Goal: Task Accomplishment & Management: Use online tool/utility

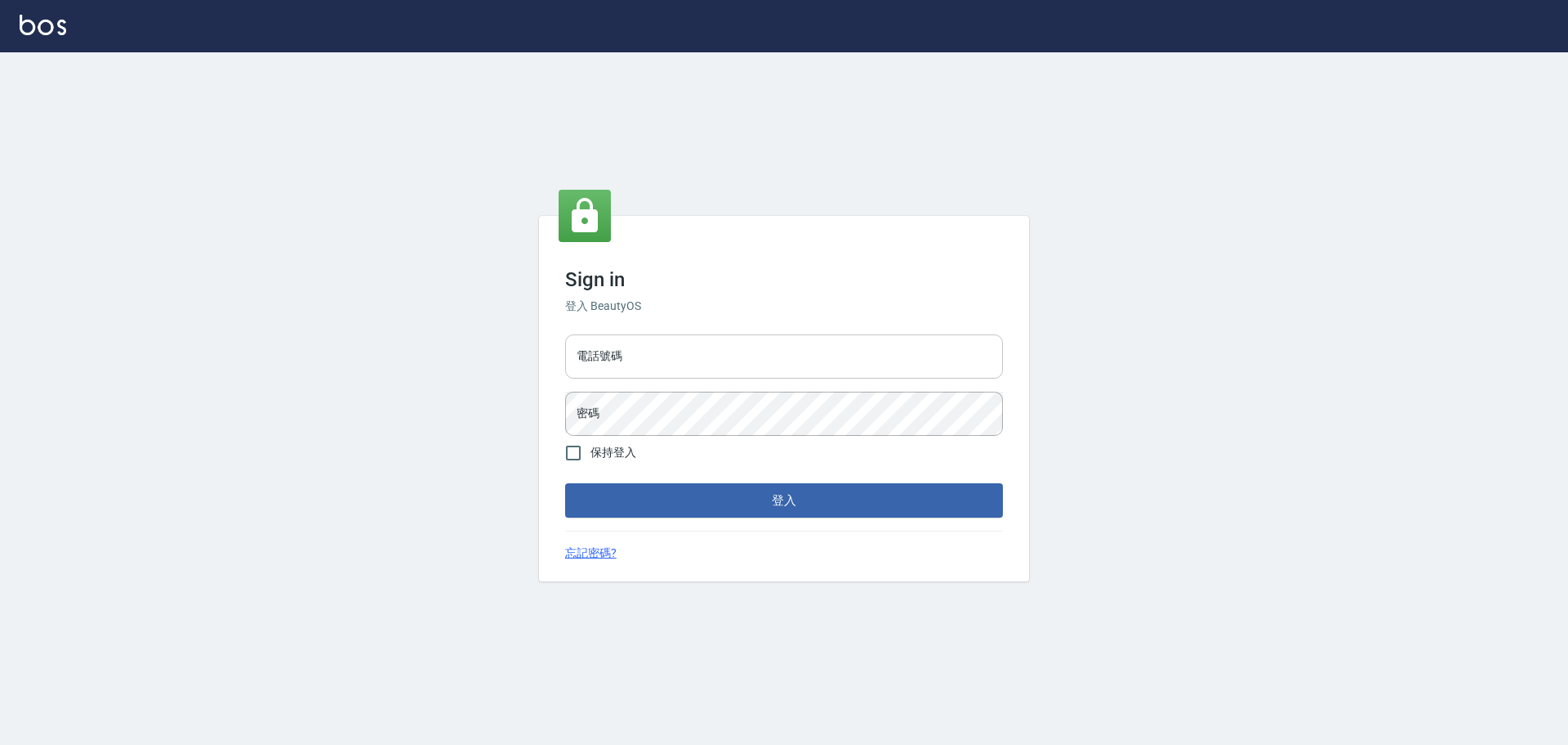
click at [690, 346] on input "電話號碼" at bounding box center [784, 356] width 438 height 44
type input "0989189977"
click at [565, 483] on button "登入" at bounding box center [784, 500] width 438 height 35
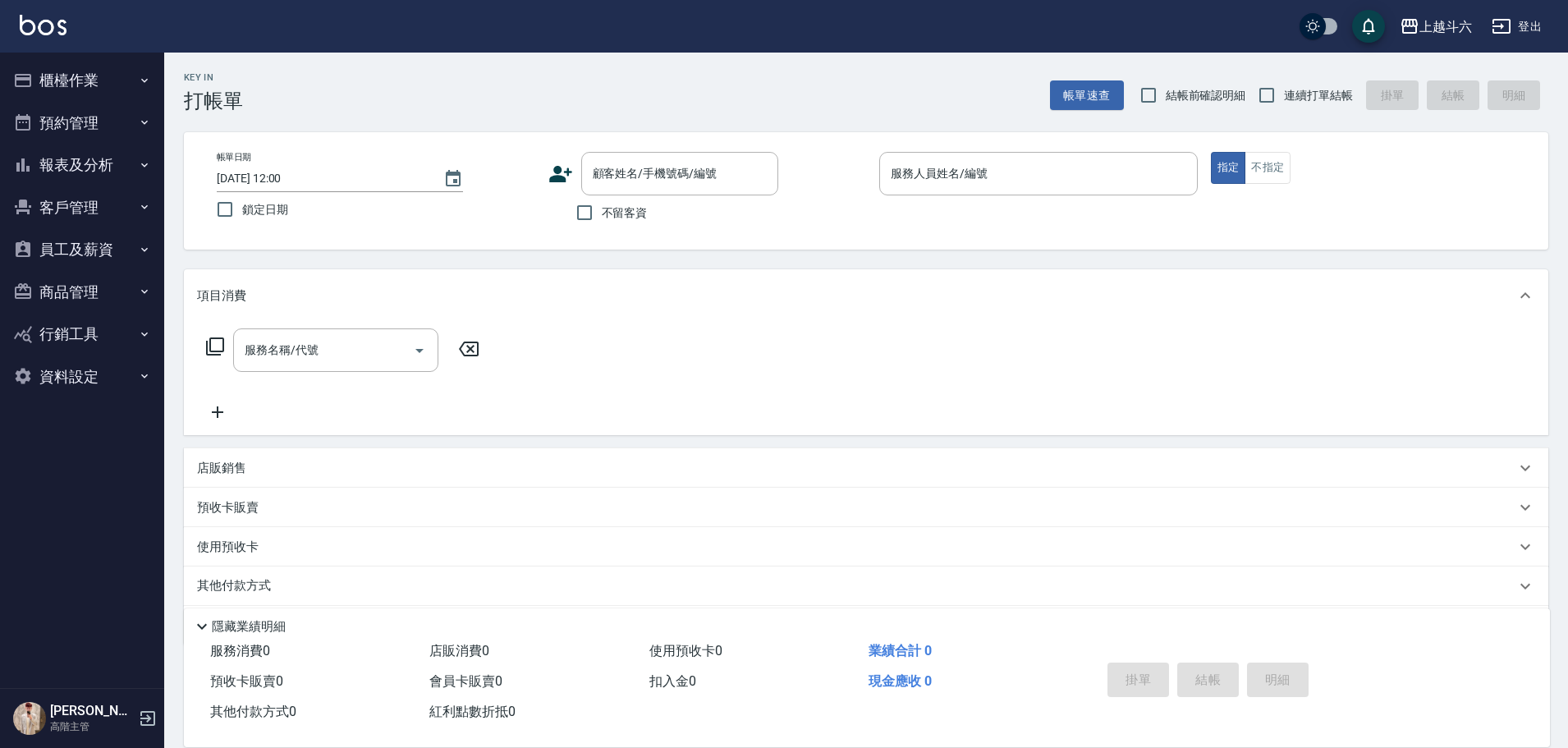
click at [627, 217] on span "不留客資" at bounding box center [625, 213] width 46 height 17
click at [602, 217] on input "不留客資" at bounding box center [584, 212] width 35 height 35
checkbox input "true"
click at [1302, 104] on span "連續打單結帳" at bounding box center [1318, 95] width 69 height 17
click at [1284, 104] on input "連續打單結帳" at bounding box center [1266, 95] width 35 height 35
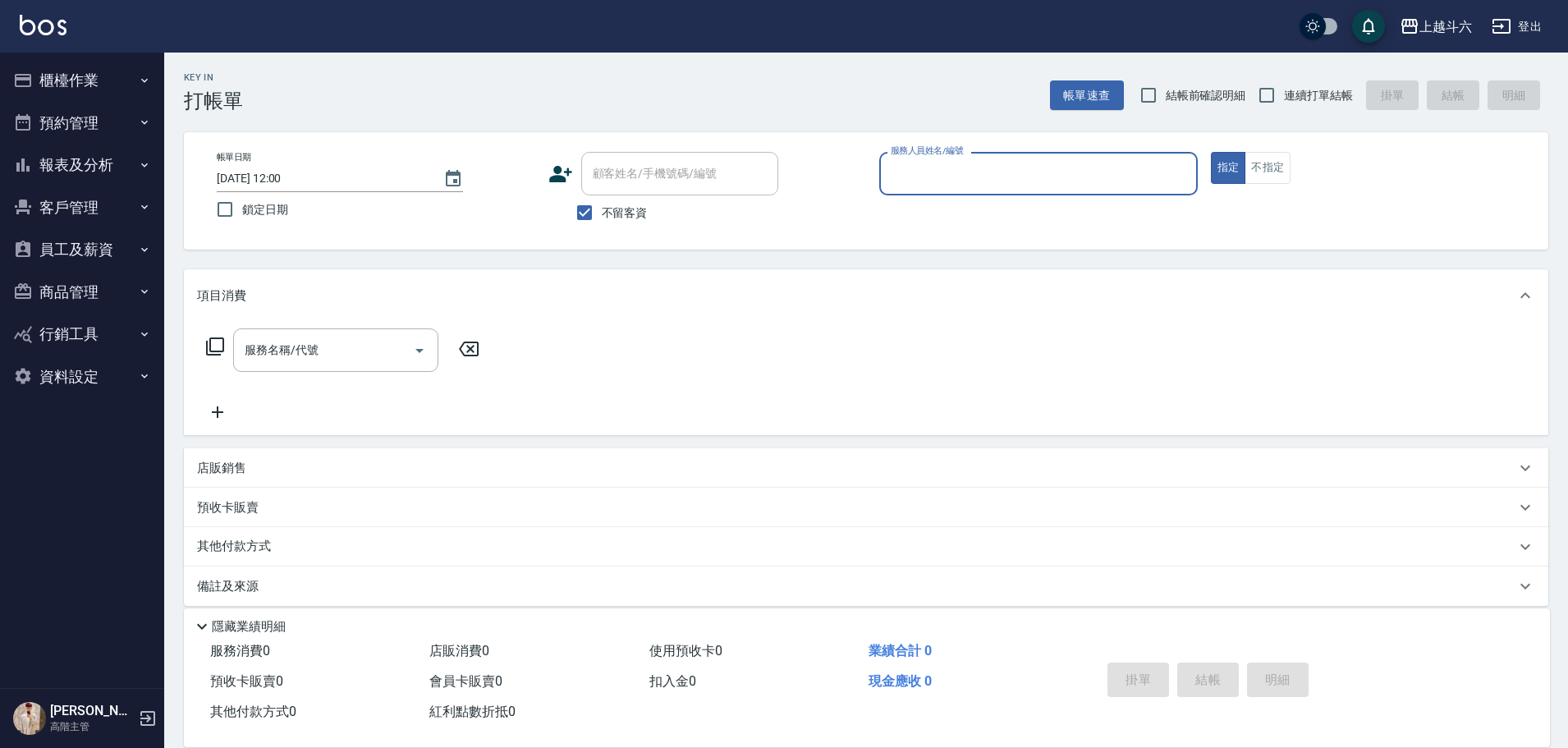
checkbox input "true"
click at [1045, 191] on div "服務人員姓名/編號" at bounding box center [1039, 174] width 319 height 43
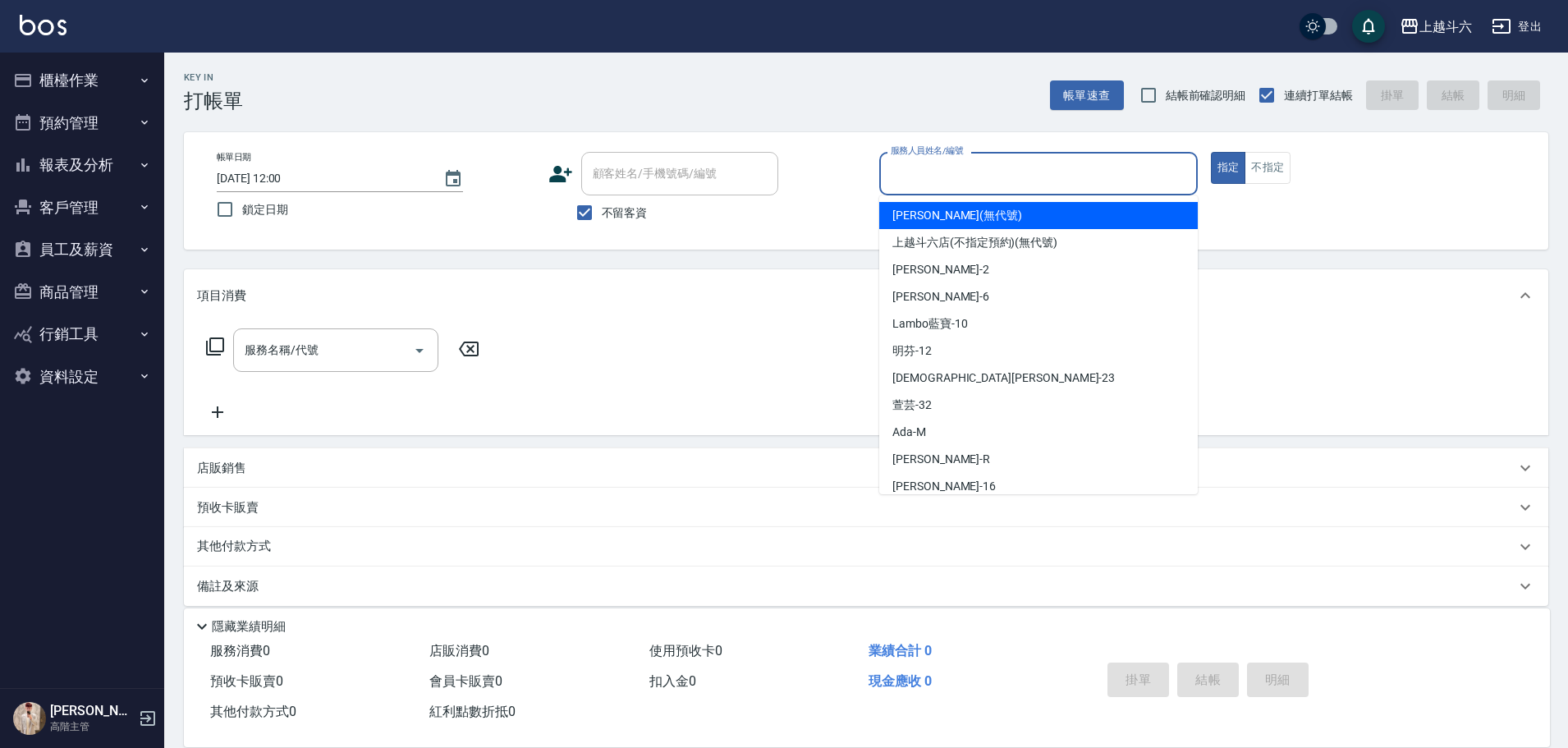
click at [75, 67] on button "櫃檯作業" at bounding box center [82, 80] width 151 height 42
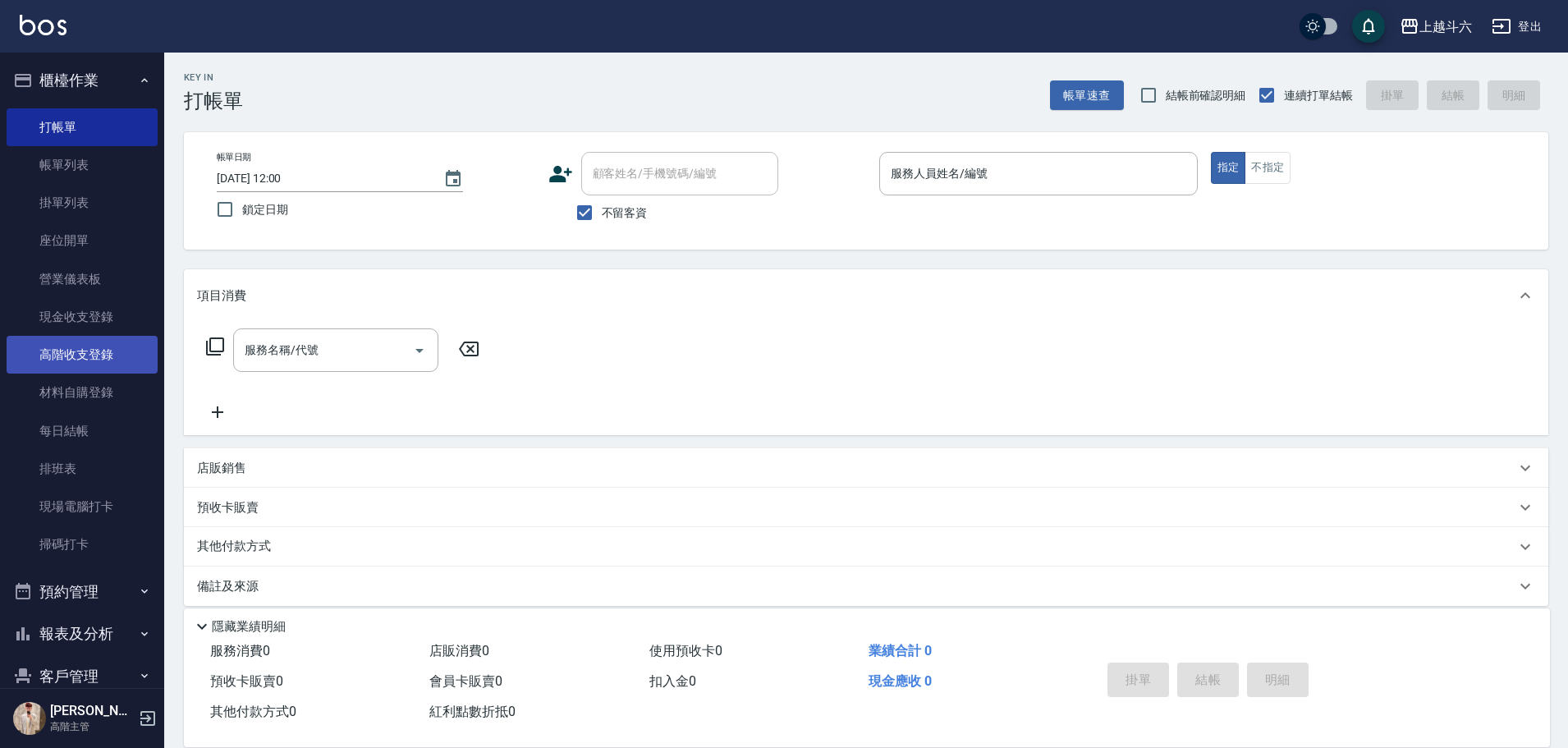
click at [110, 357] on link "高階收支登錄" at bounding box center [82, 355] width 151 height 38
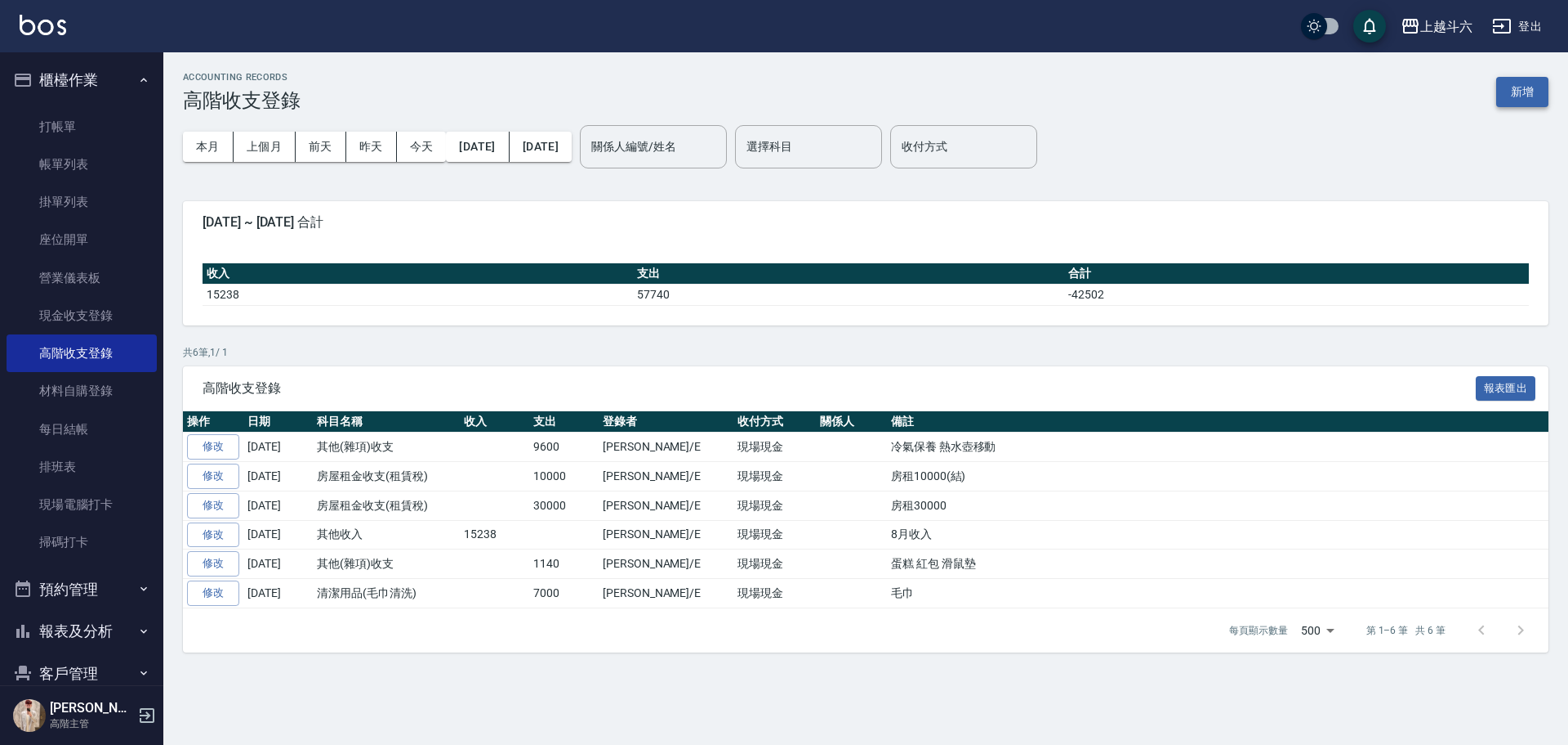
click at [1517, 89] on button "新增" at bounding box center [1523, 92] width 53 height 30
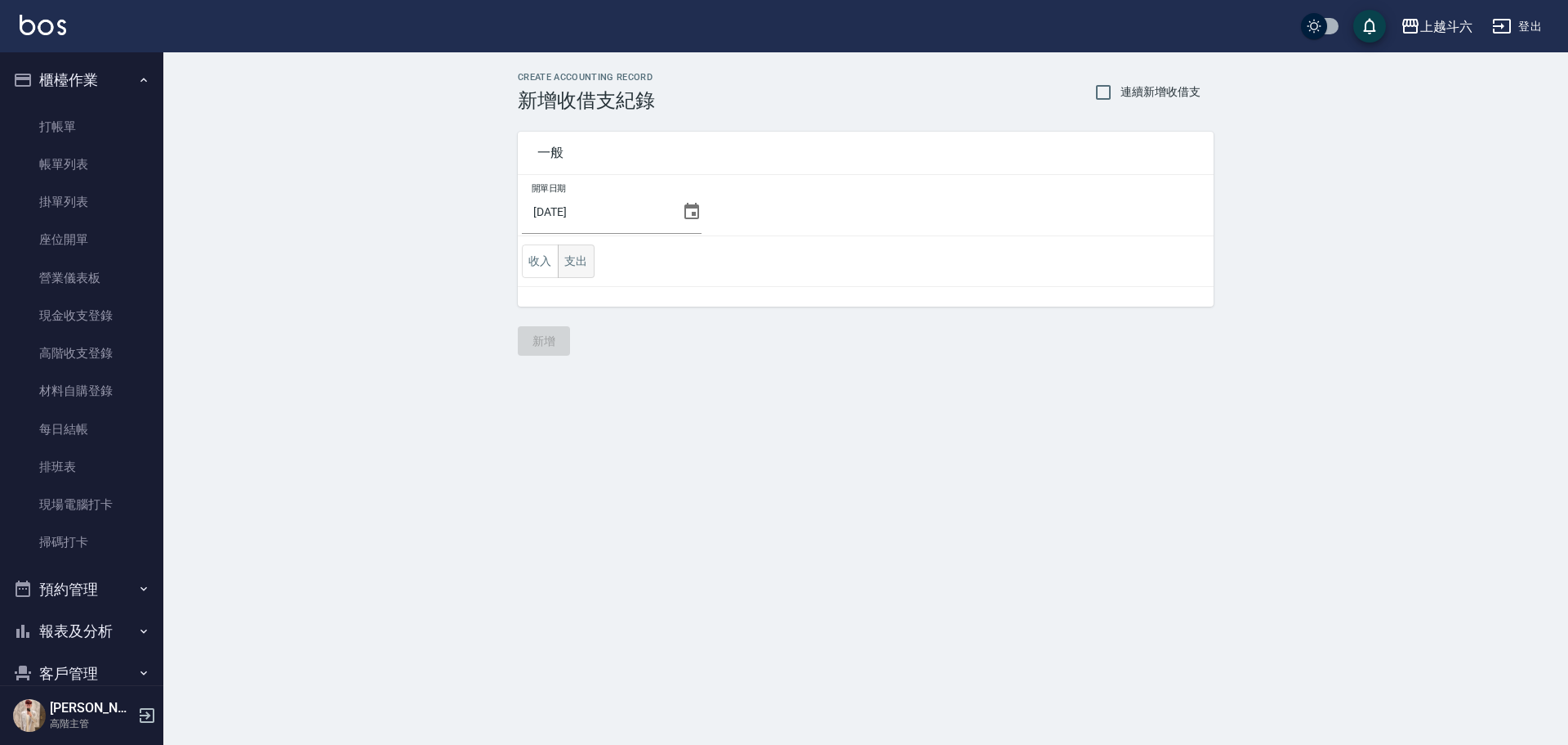
click at [586, 272] on button "支出" at bounding box center [576, 261] width 37 height 34
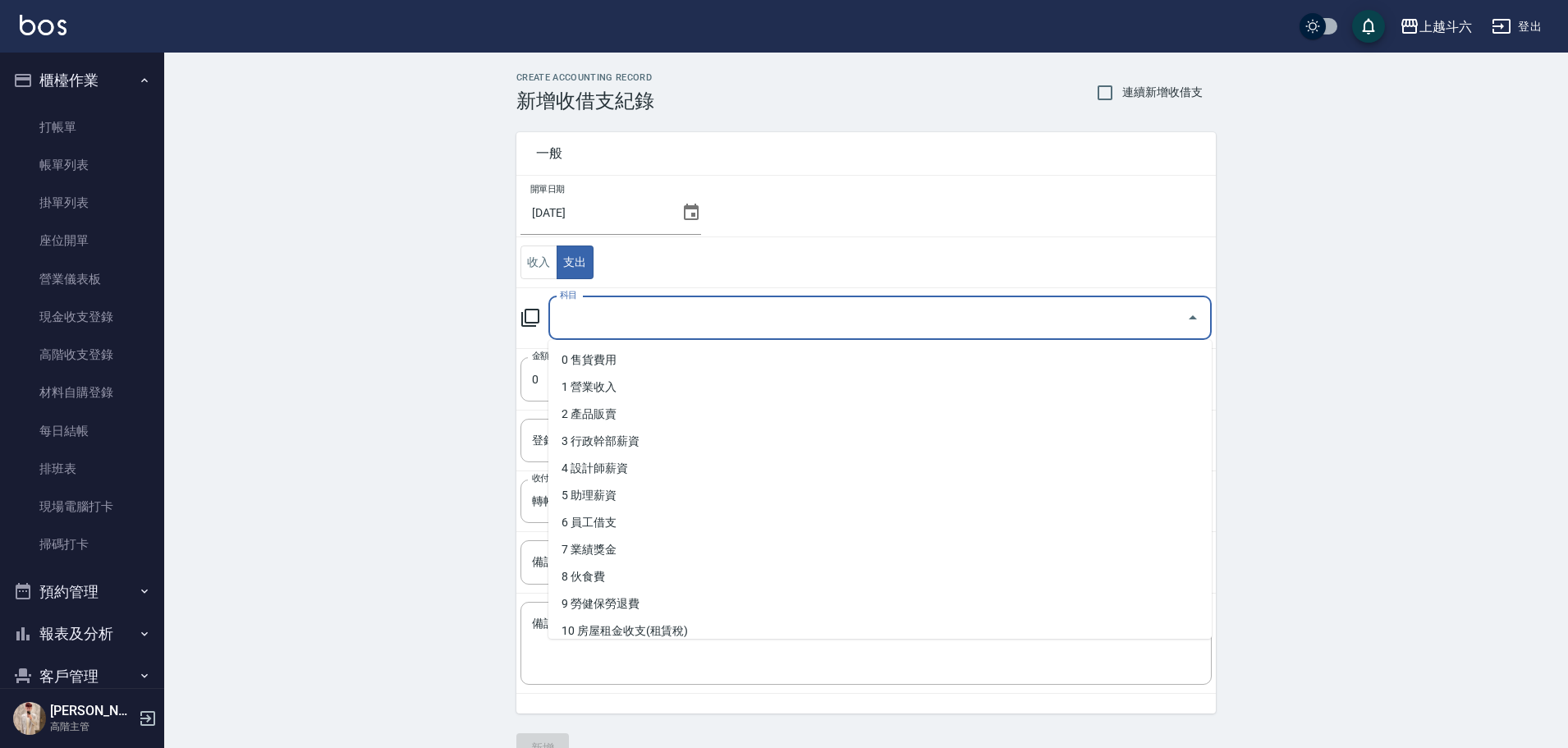
click at [618, 327] on input "科目" at bounding box center [867, 318] width 624 height 28
type input "ㄍ"
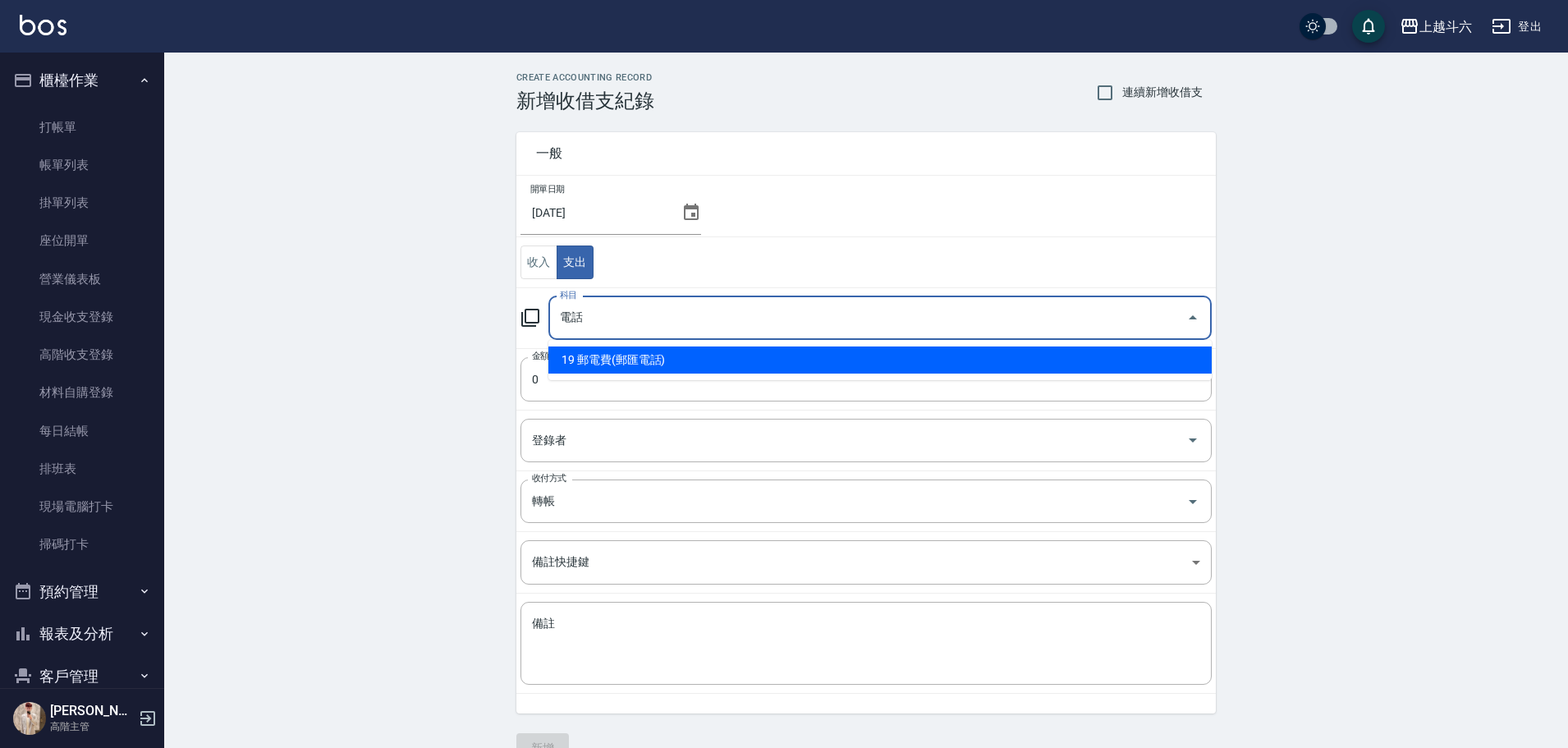
type input "19 郵電費(郵匯電話)"
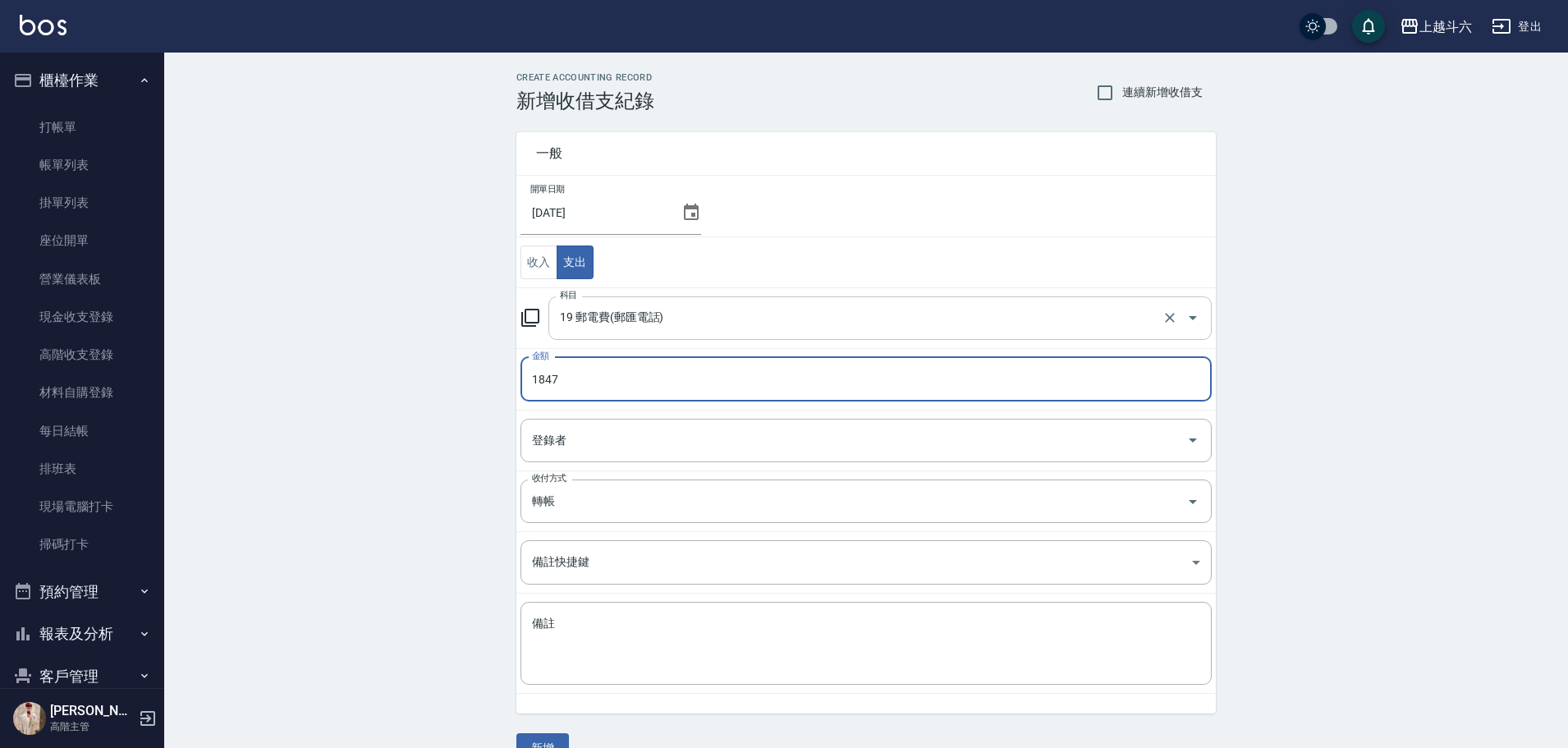
type input "1847"
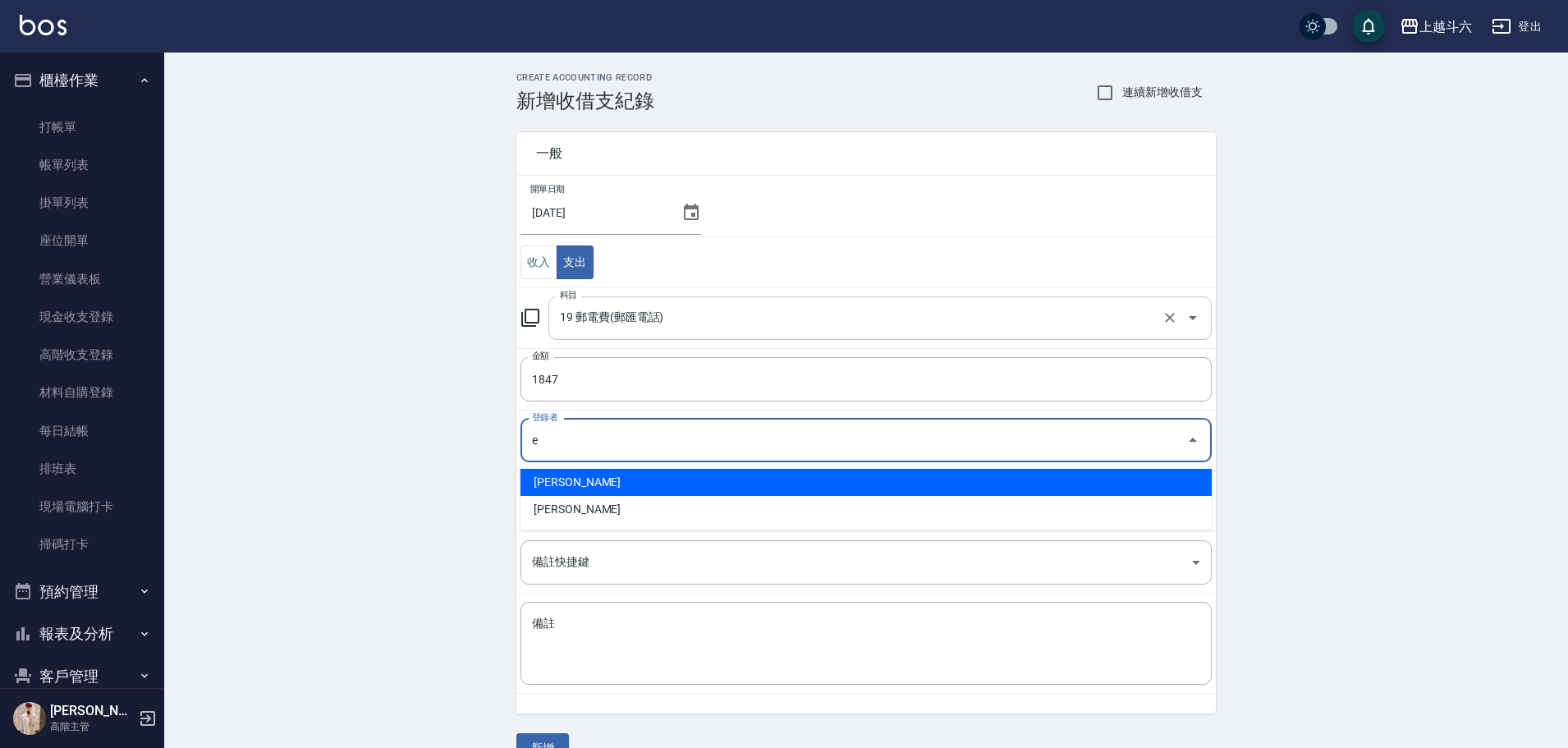
type input "[PERSON_NAME]"
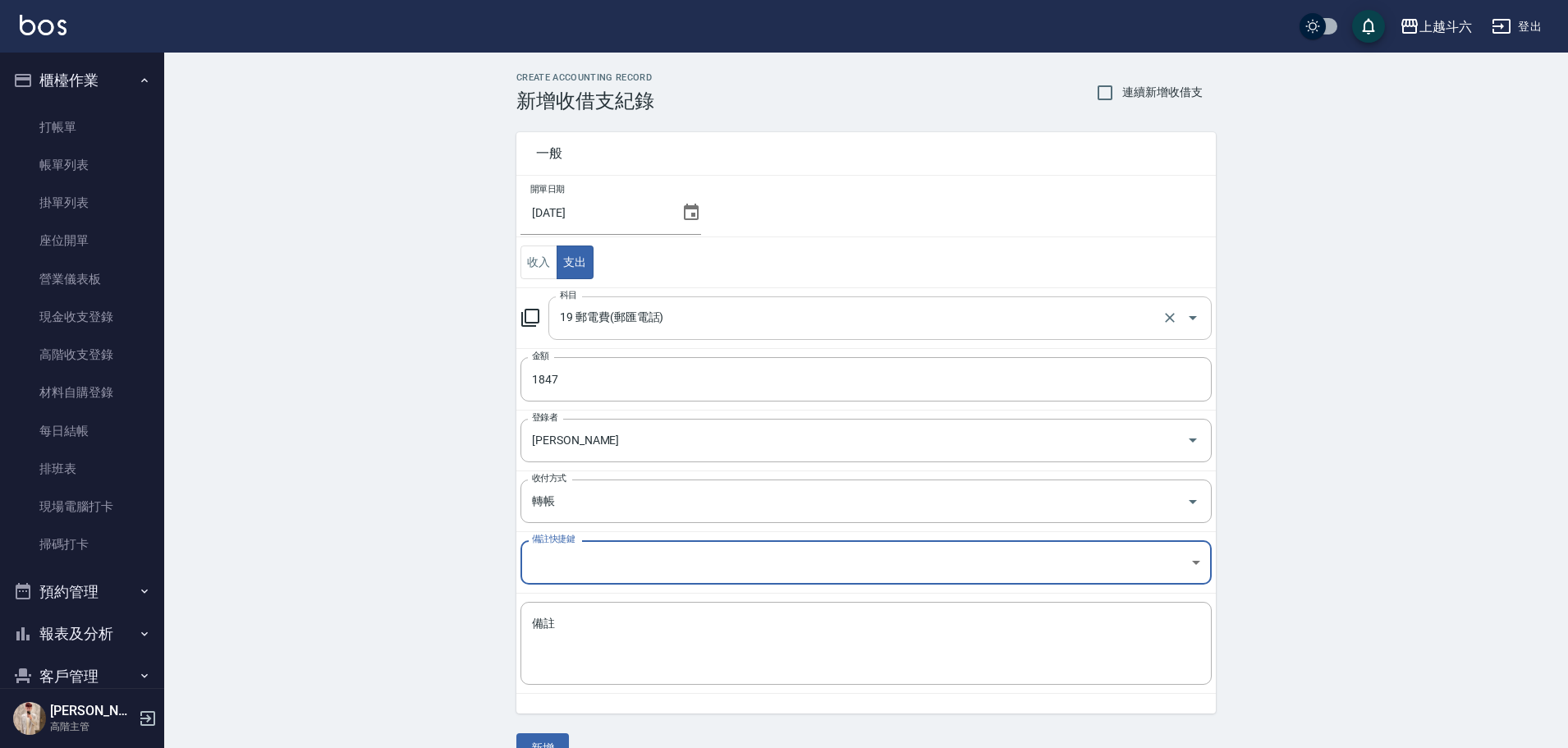
type textarea "E"
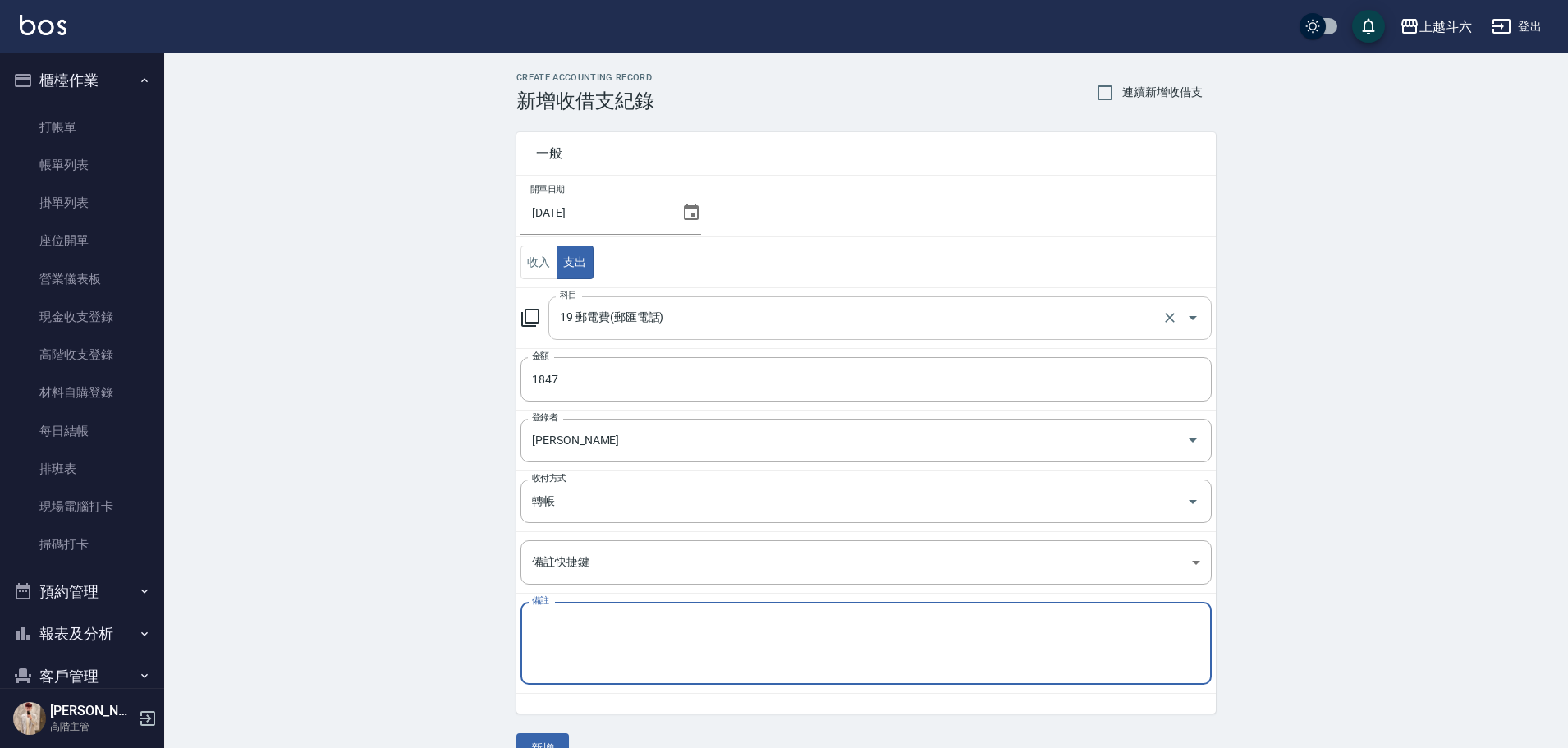
type textarea "ㄏ"
type textarea "電話費"
click at [1134, 98] on span "連續新增收借支" at bounding box center [1161, 92] width 80 height 17
click at [1122, 98] on input "連續新增收借支" at bounding box center [1105, 92] width 35 height 35
checkbox input "true"
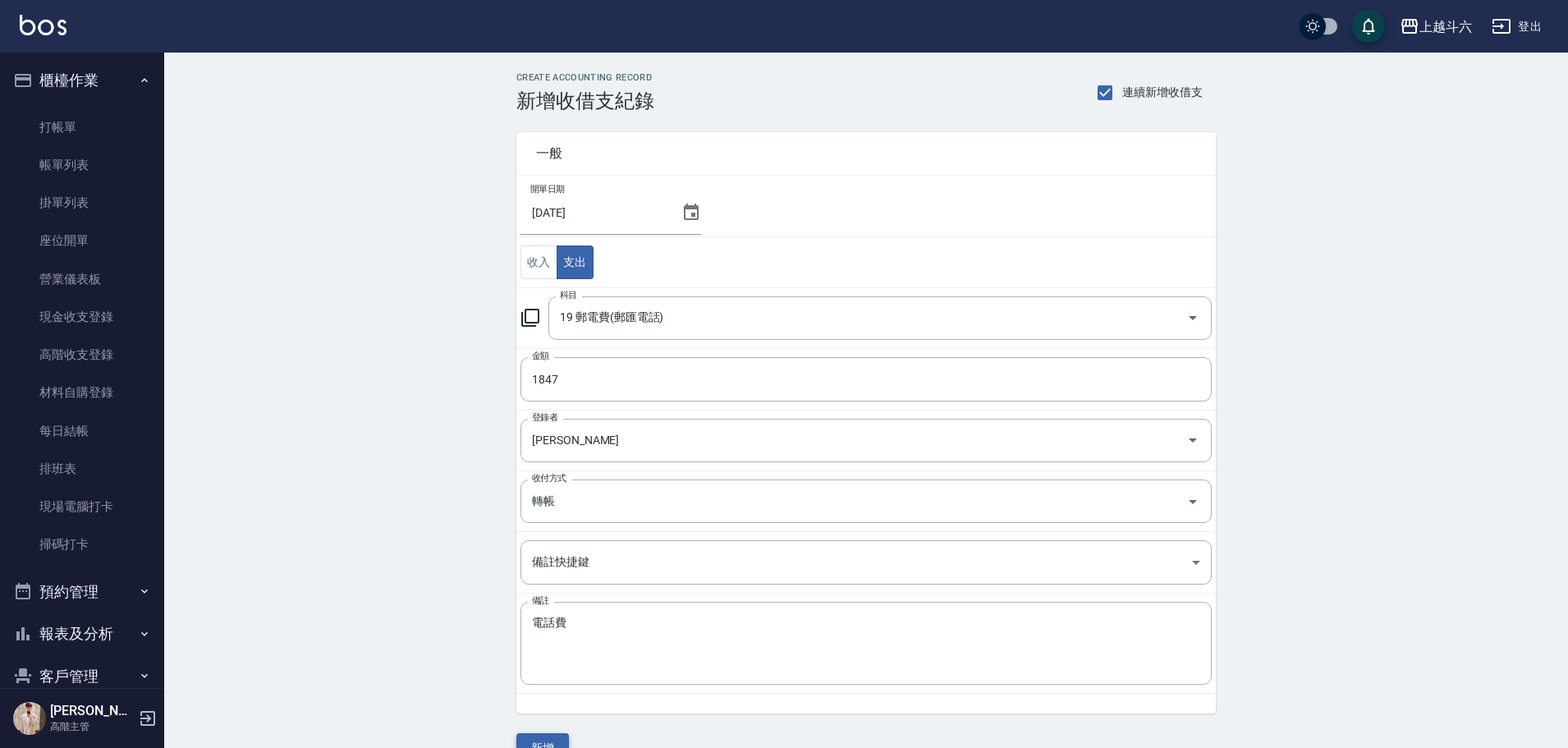
click at [556, 742] on button "新增" at bounding box center [542, 748] width 53 height 30
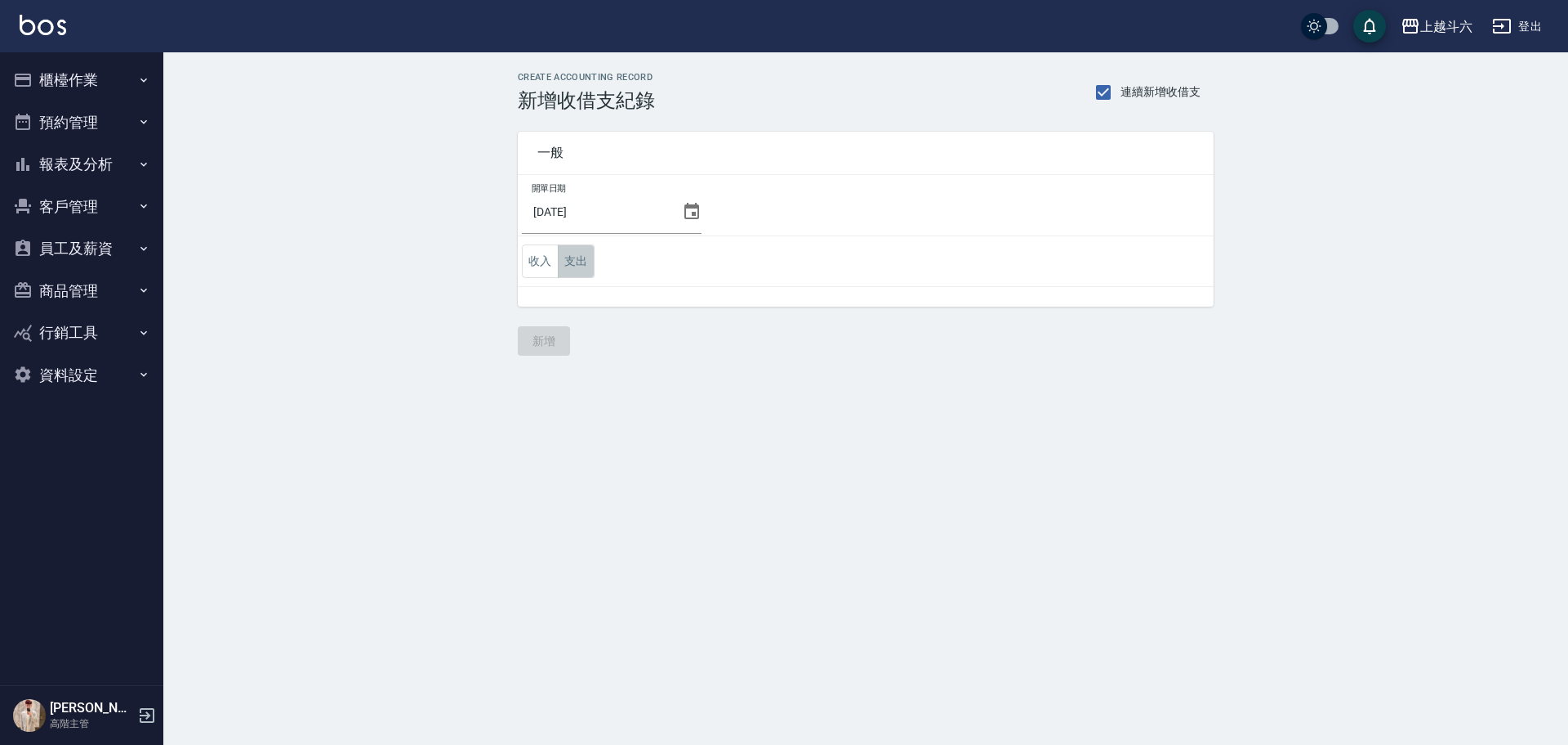
click at [578, 255] on button "支出" at bounding box center [576, 261] width 37 height 34
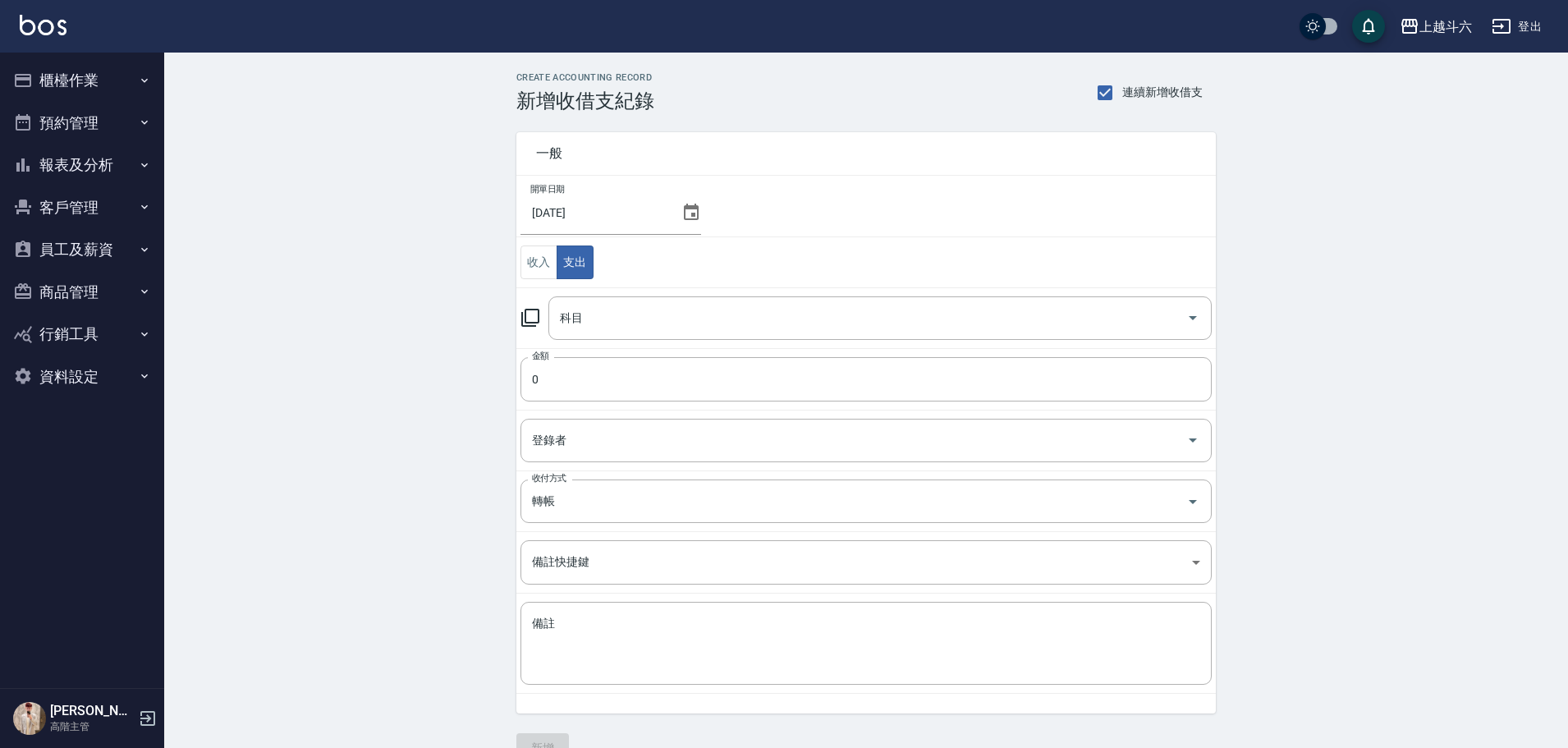
click at [683, 341] on td "科目 科目" at bounding box center [865, 318] width 699 height 60
click at [697, 304] on input "科目" at bounding box center [867, 318] width 624 height 28
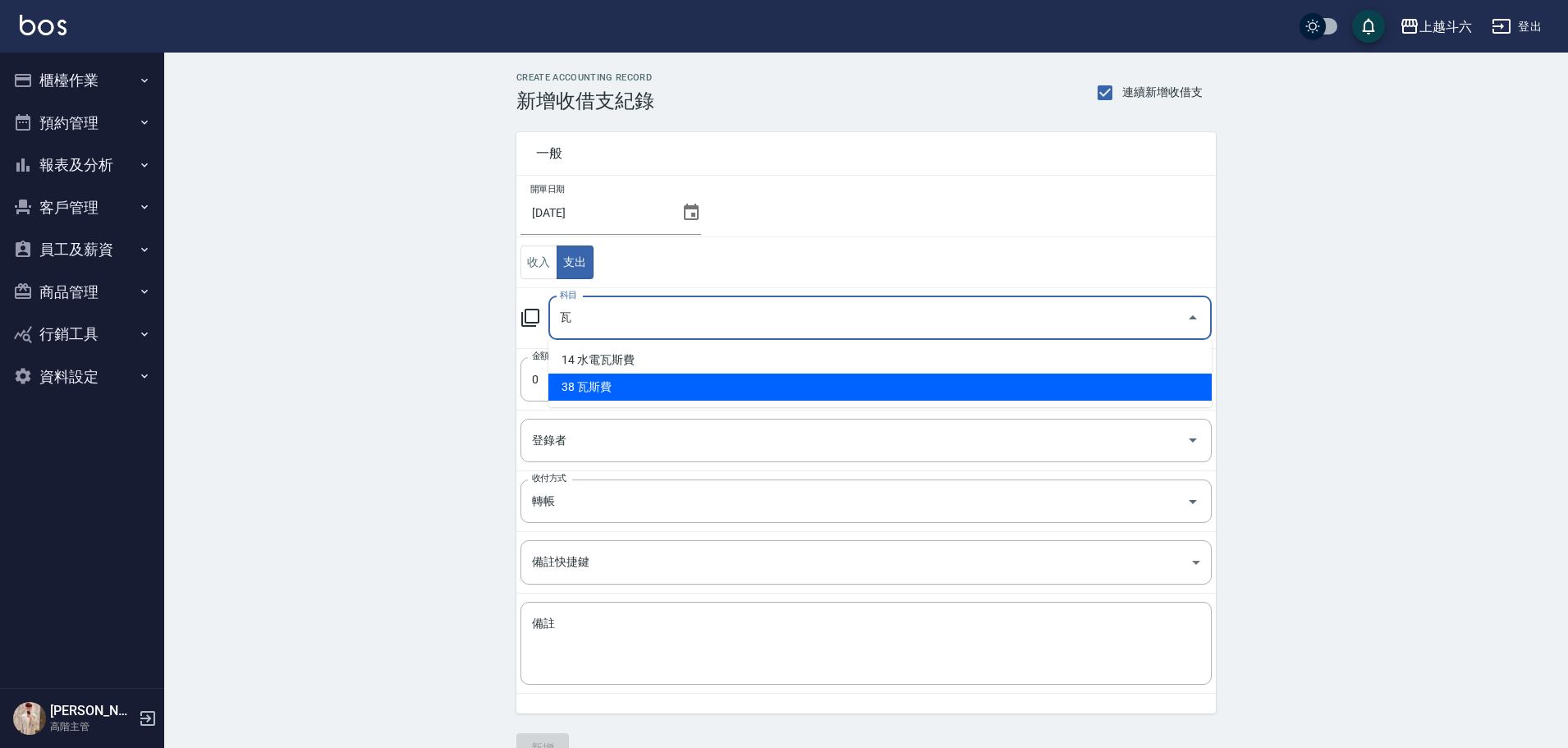
type input "38 瓦斯費"
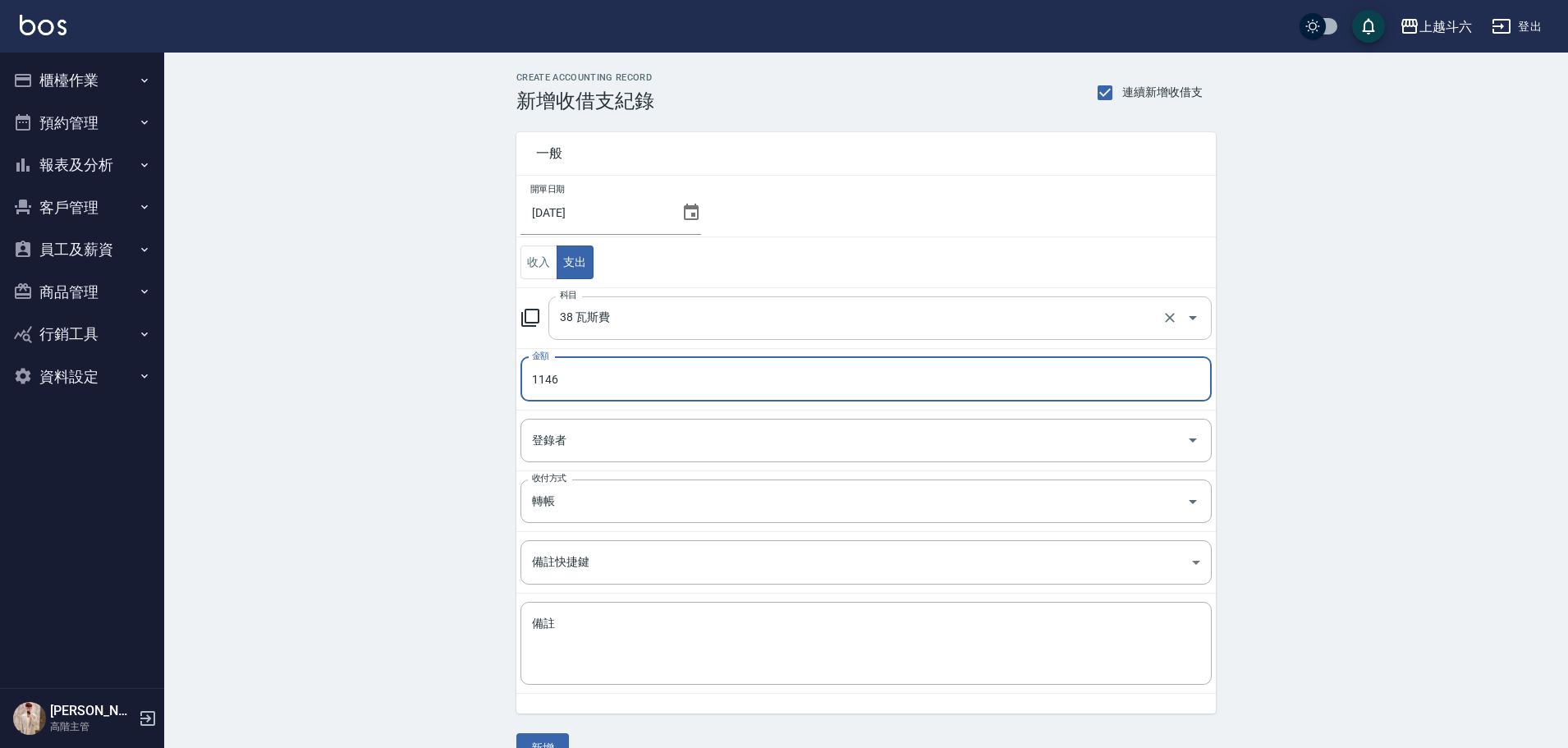
type input "1146"
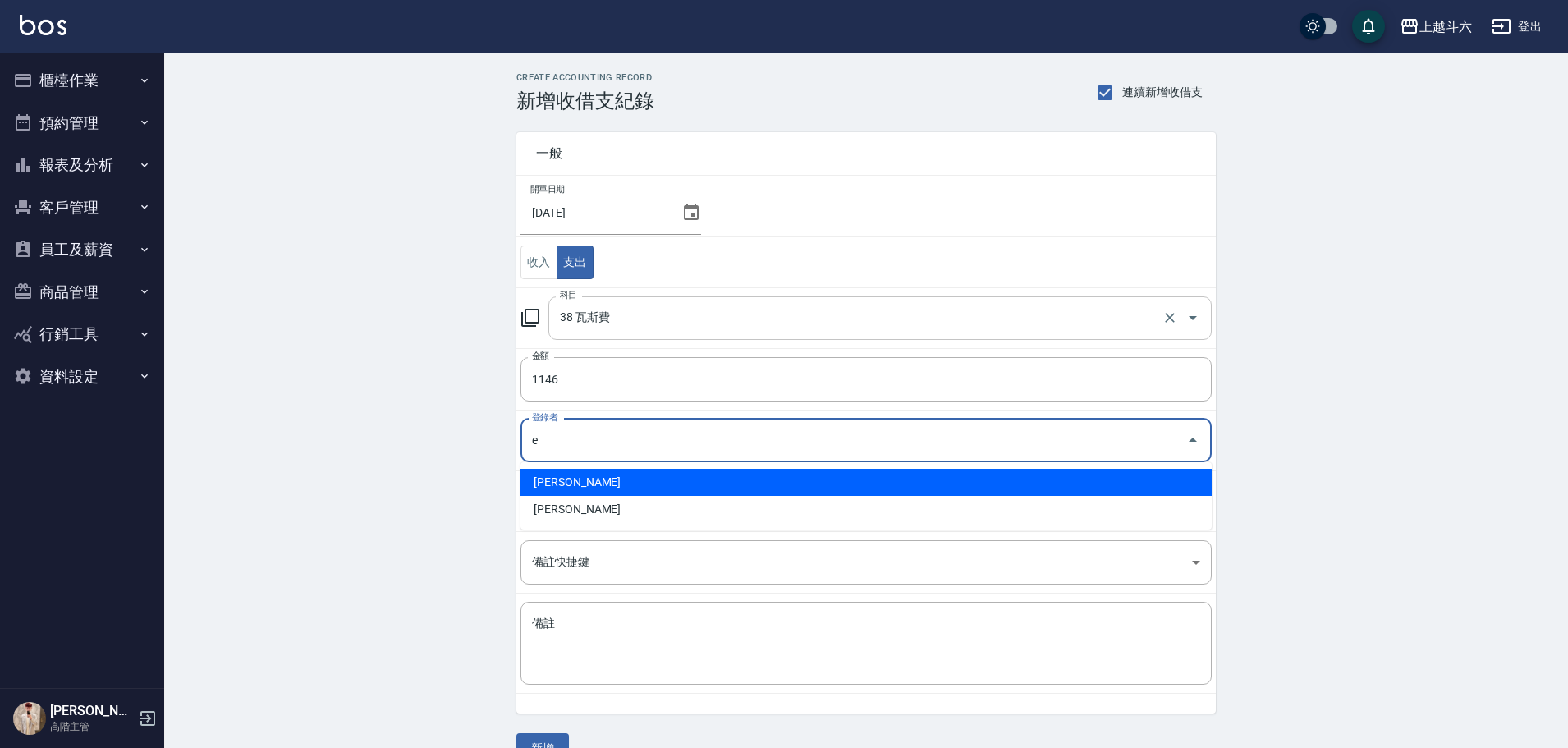
type input "[PERSON_NAME]"
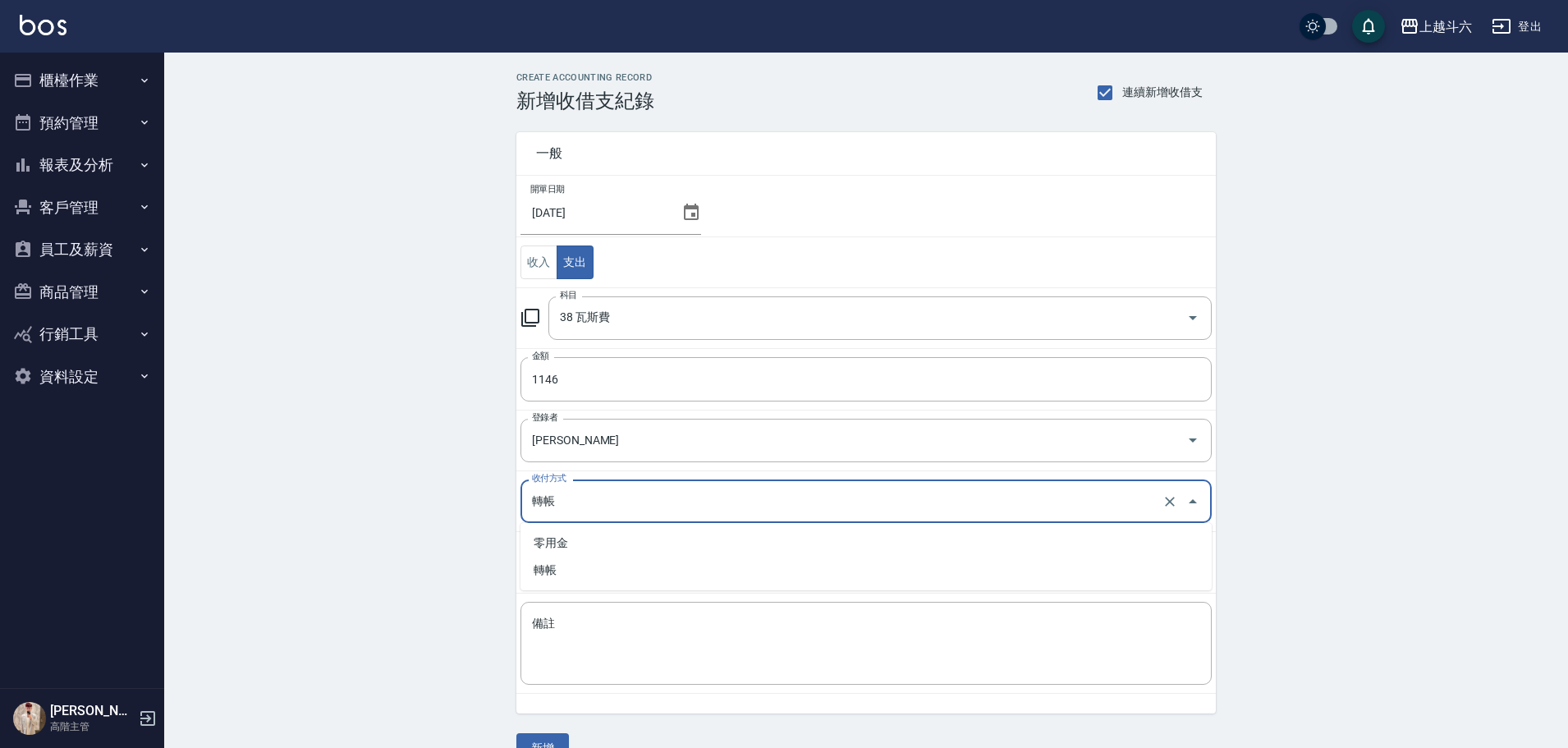
click at [609, 509] on input "轉帳" at bounding box center [842, 501] width 630 height 28
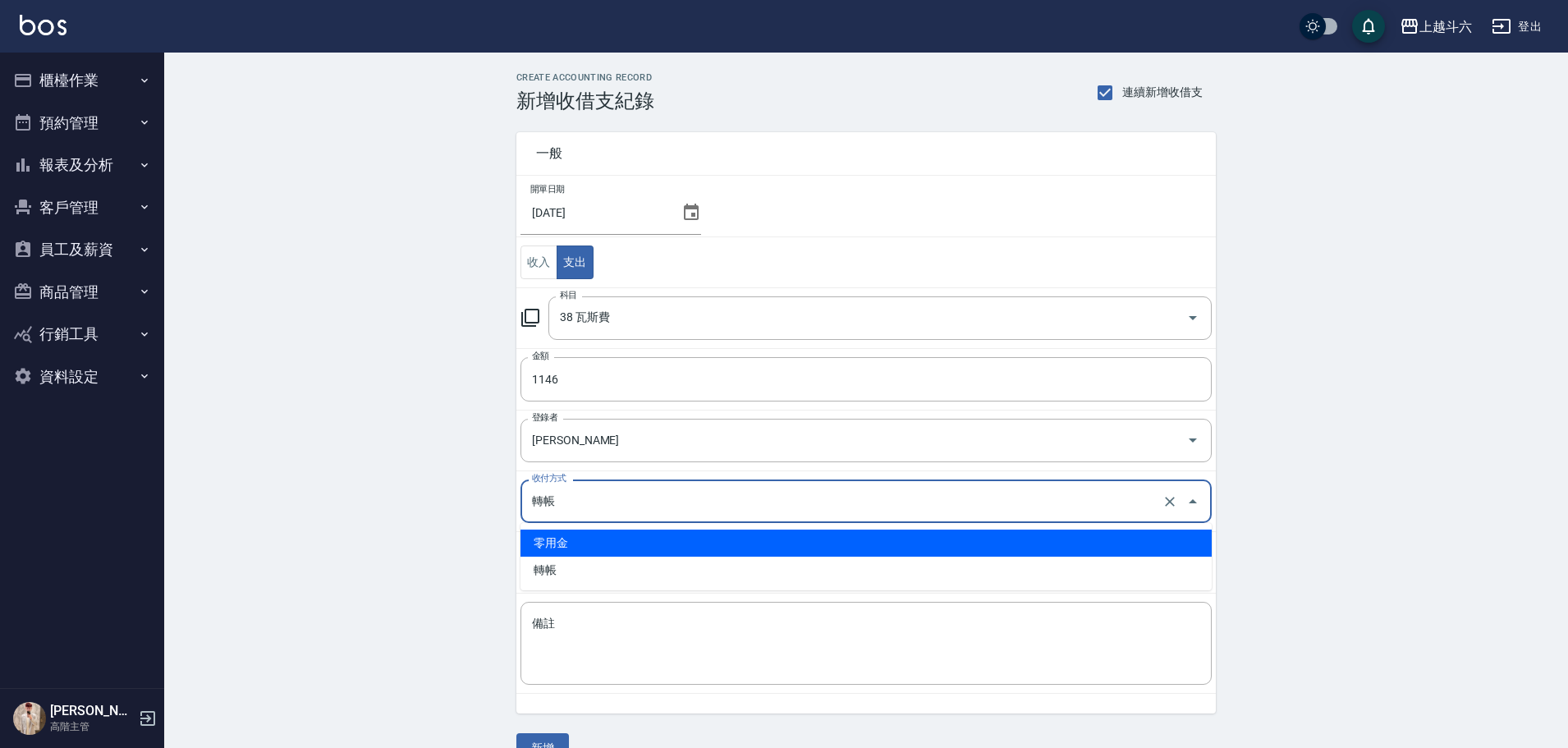
click at [608, 534] on li "零用金" at bounding box center [866, 542] width 692 height 27
type input "零用金"
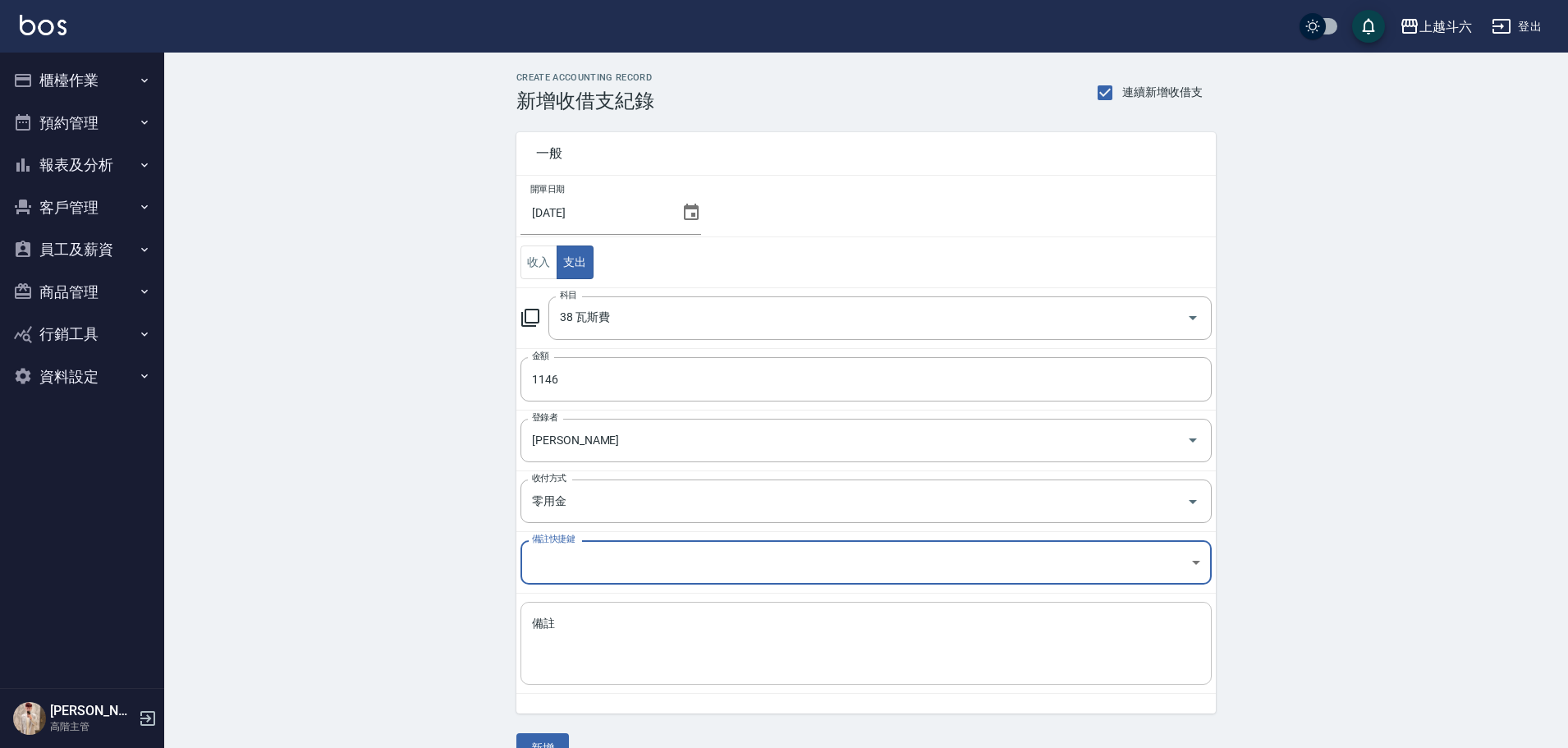
click at [621, 622] on textarea "備註" at bounding box center [866, 643] width 668 height 56
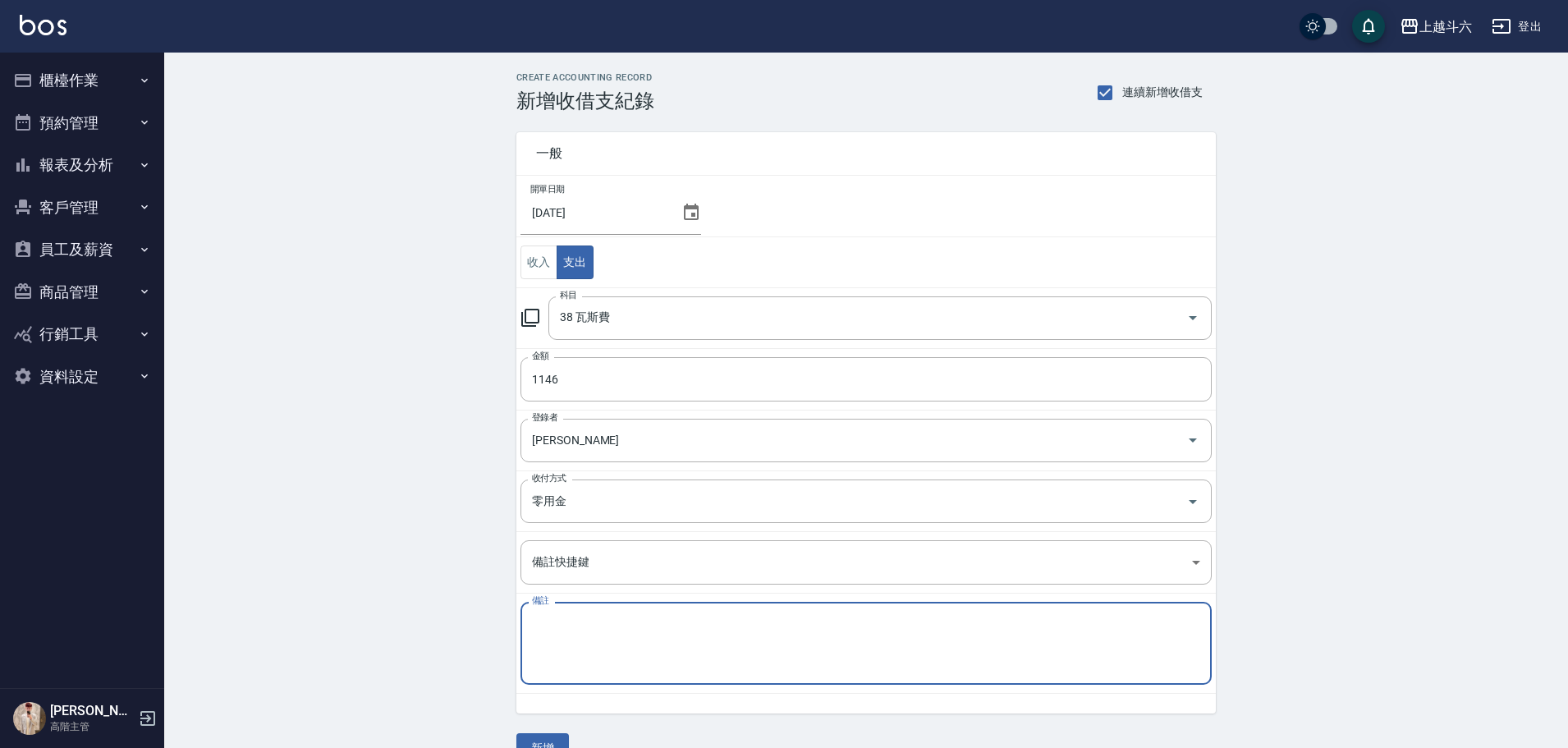
type textarea "E"
type textarea "瓦斯費"
click at [551, 741] on button "新增" at bounding box center [542, 748] width 53 height 30
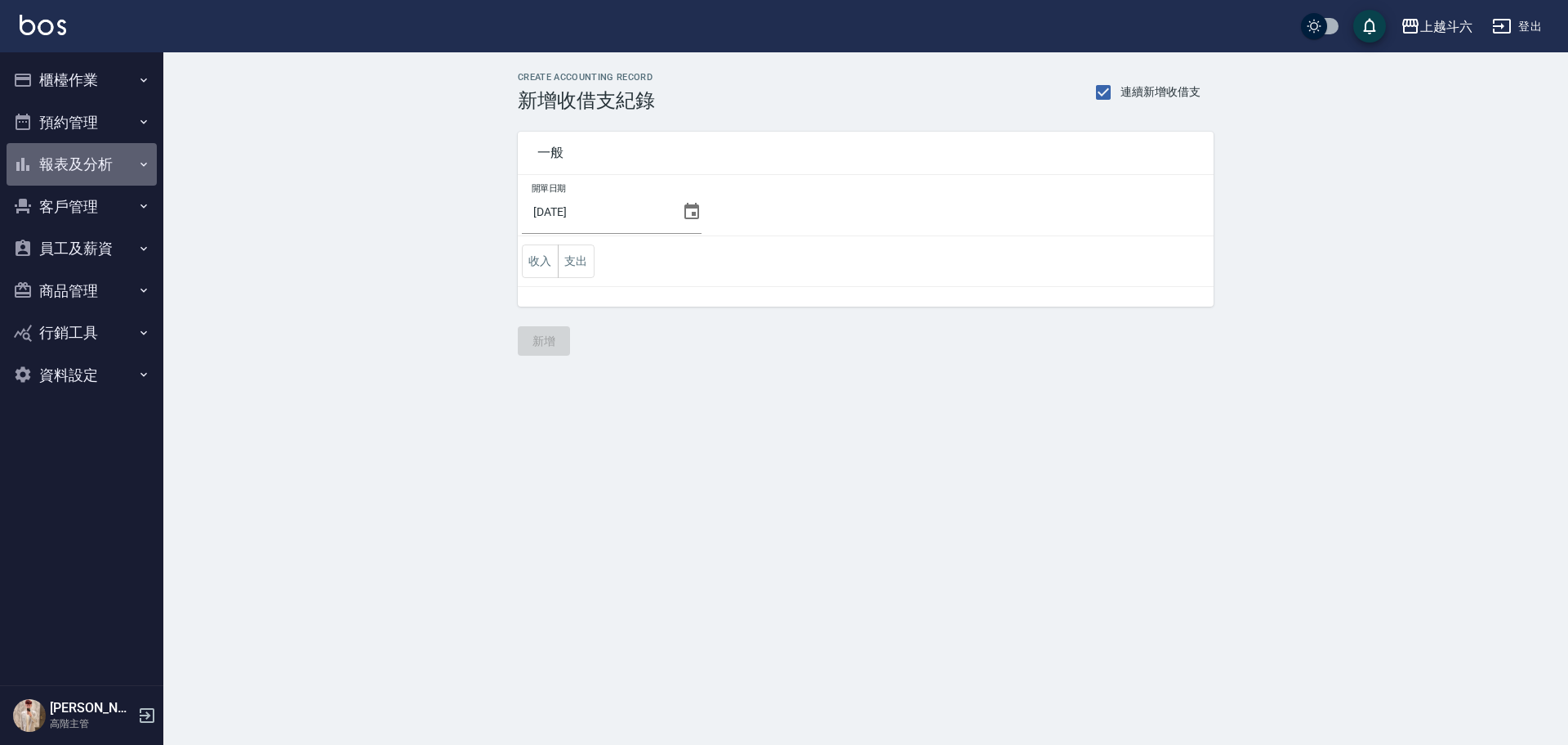
click at [90, 163] on button "報表及分析" at bounding box center [82, 163] width 150 height 42
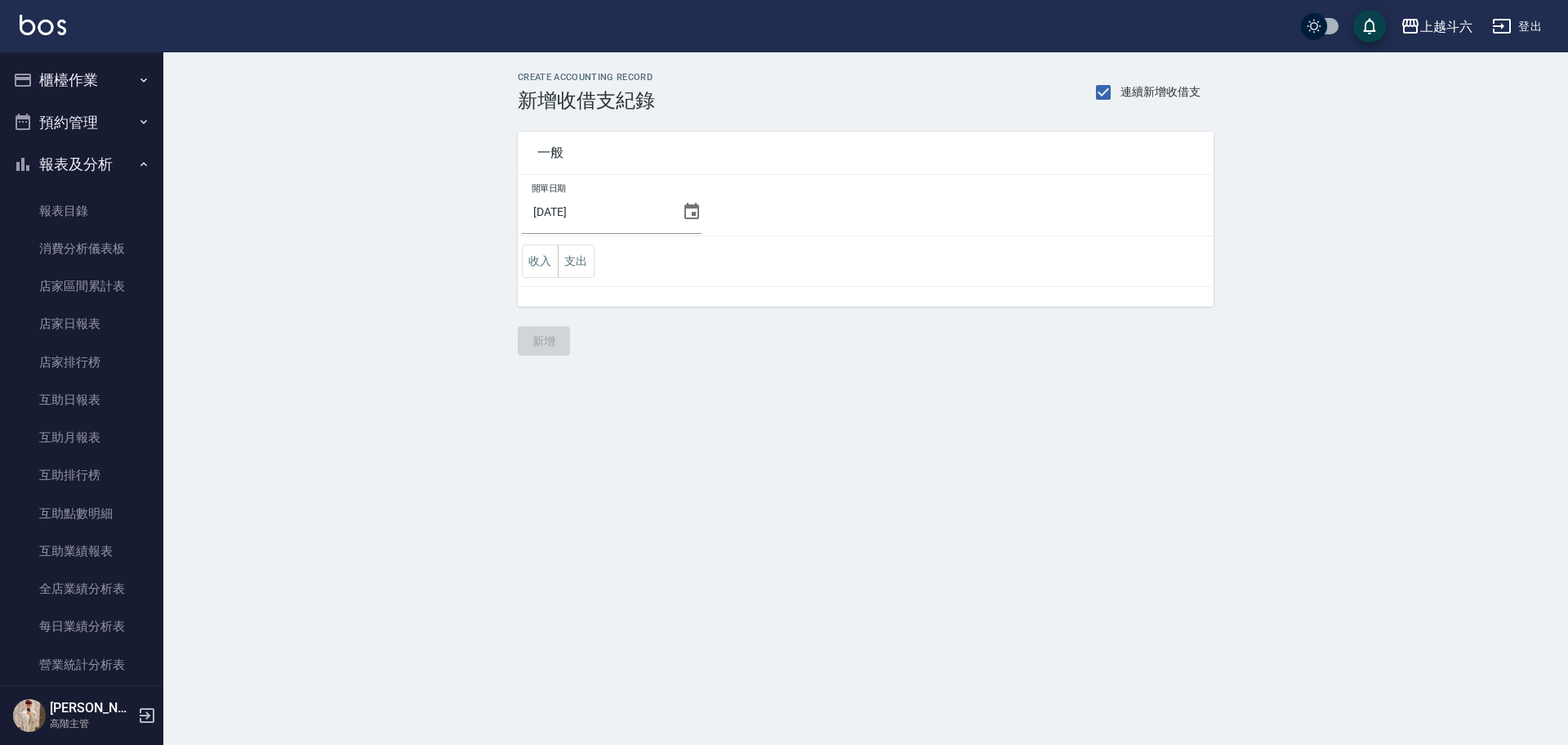
click at [100, 73] on button "櫃檯作業" at bounding box center [82, 80] width 150 height 42
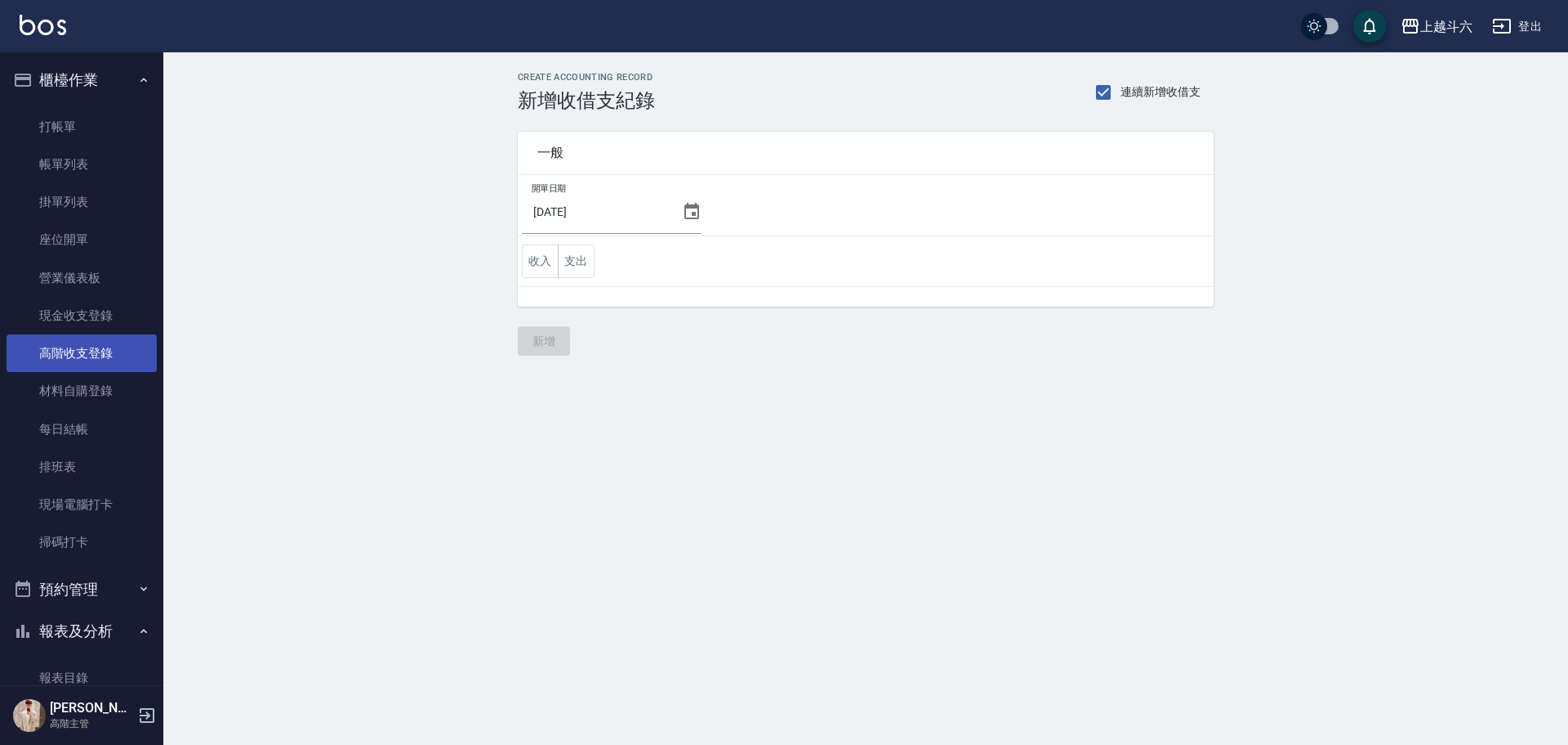
click at [111, 349] on link "高階收支登錄" at bounding box center [82, 353] width 150 height 38
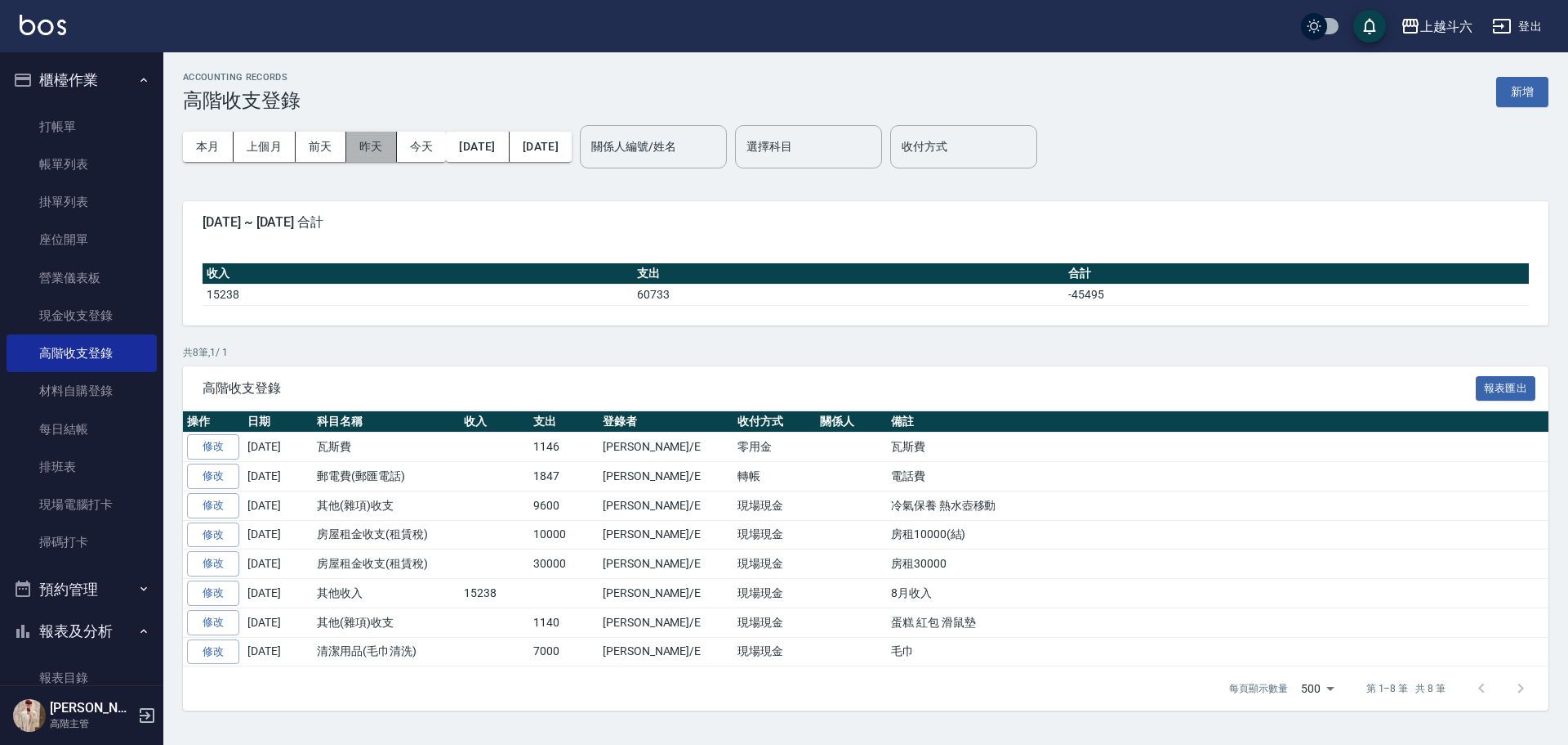
click at [392, 159] on button "昨天" at bounding box center [372, 147] width 51 height 30
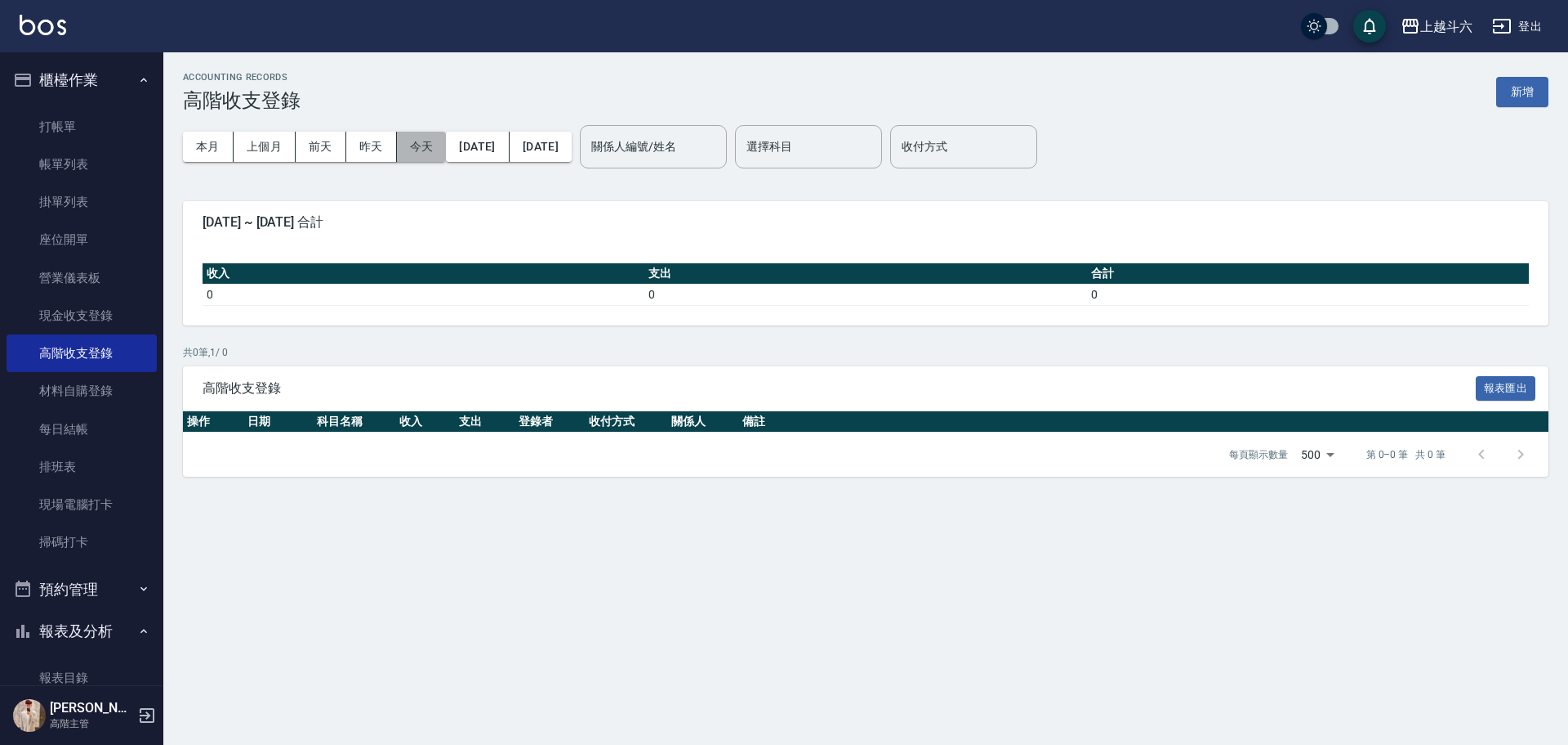
click at [418, 155] on button "今天" at bounding box center [422, 147] width 50 height 30
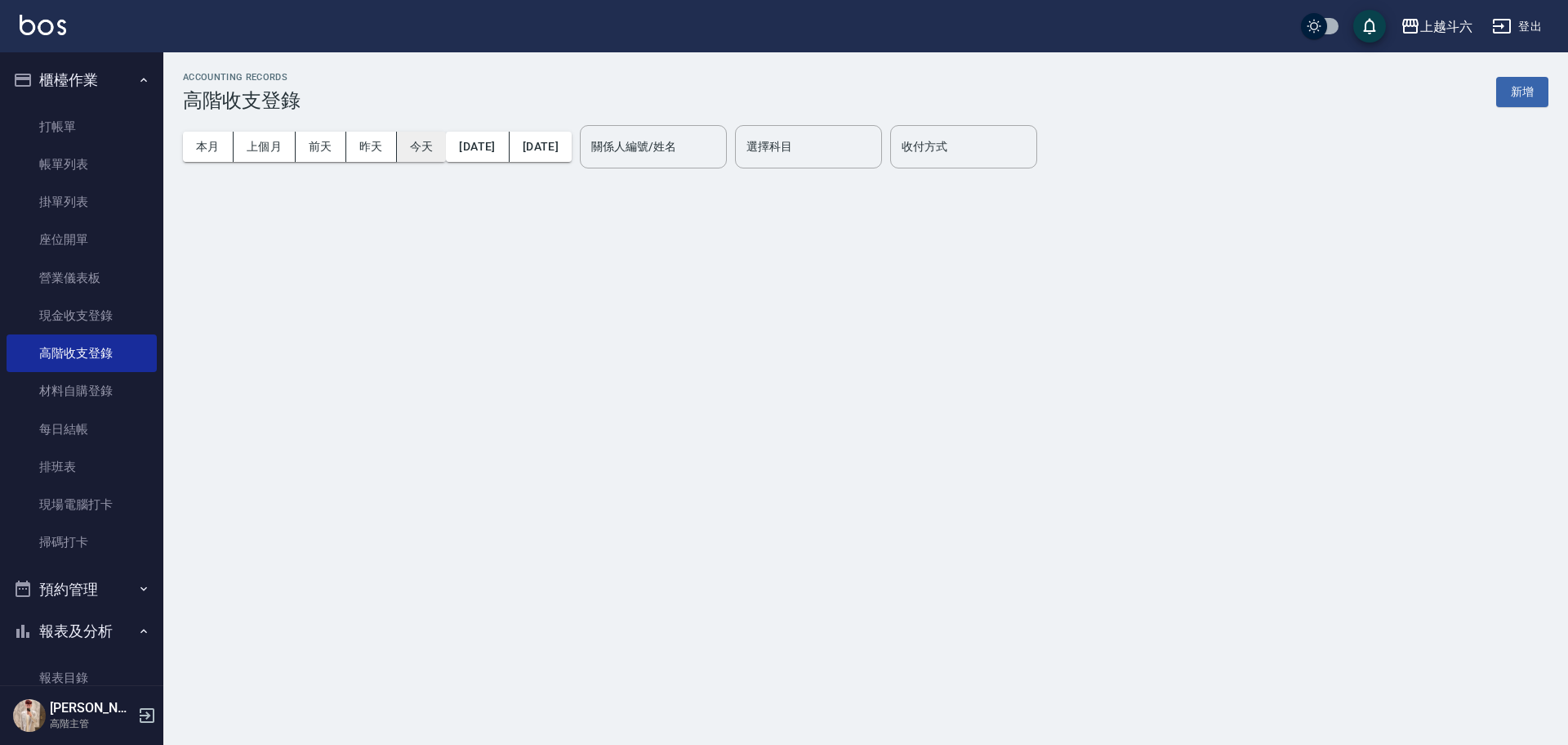
click at [418, 155] on button "今天" at bounding box center [422, 147] width 50 height 30
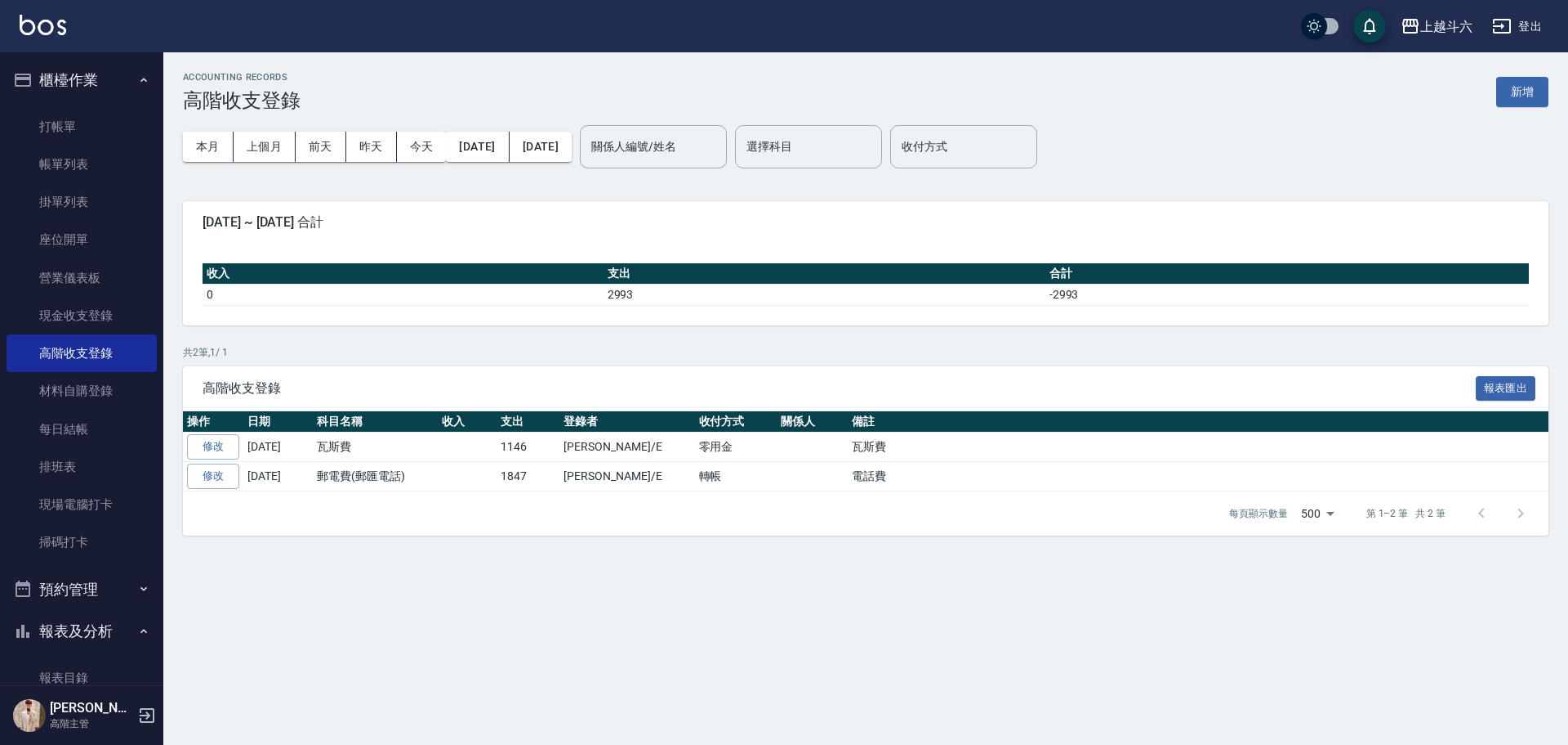
click at [1524, 28] on button "登出" at bounding box center [1517, 26] width 63 height 30
